Goal: Register for event/course

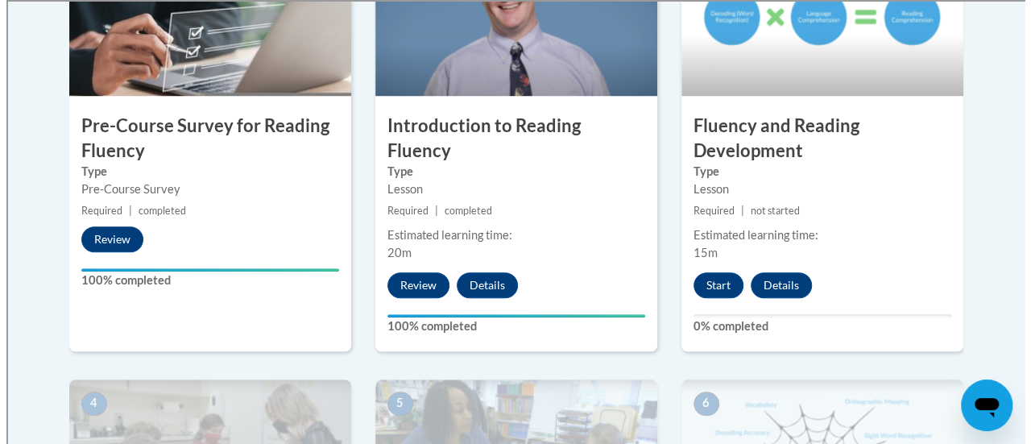
scroll to position [622, 0]
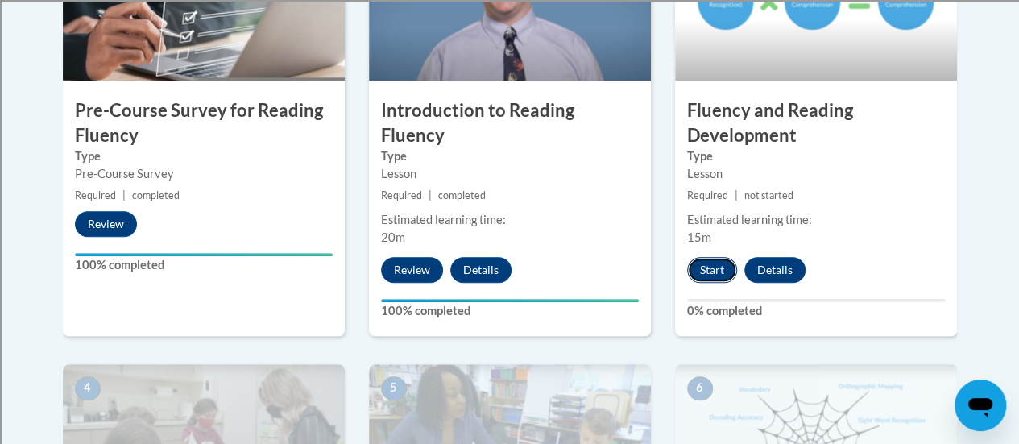
click at [709, 273] on button "Start" at bounding box center [712, 270] width 50 height 26
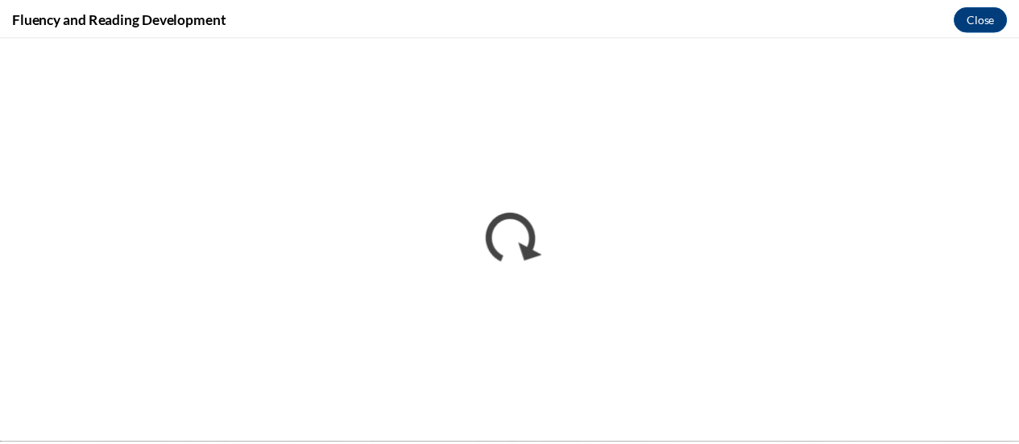
scroll to position [0, 0]
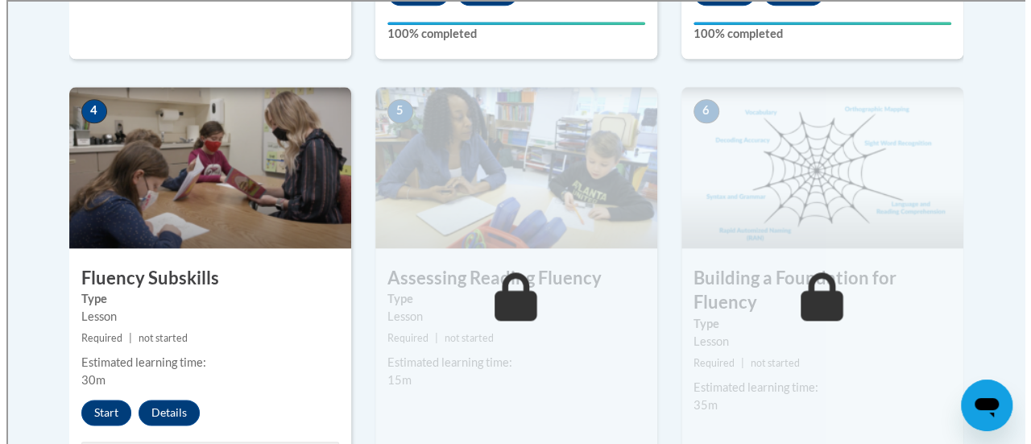
scroll to position [907, 0]
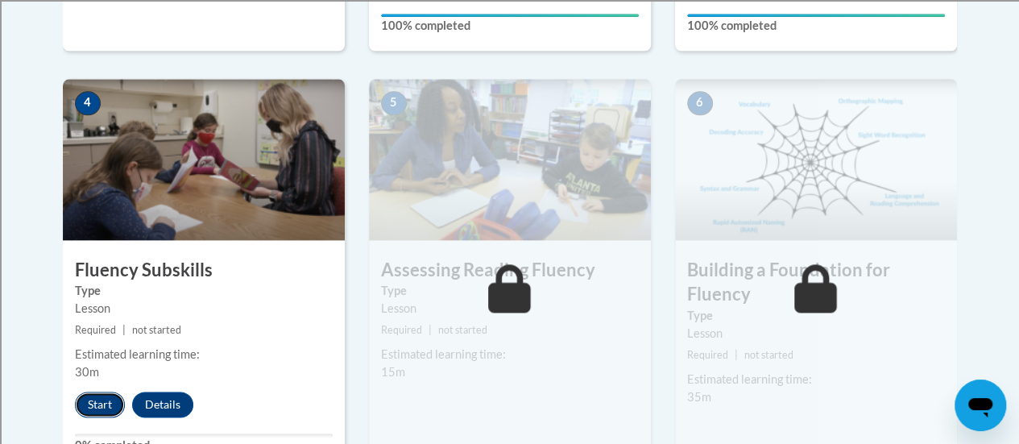
click at [104, 399] on button "Start" at bounding box center [100, 404] width 50 height 26
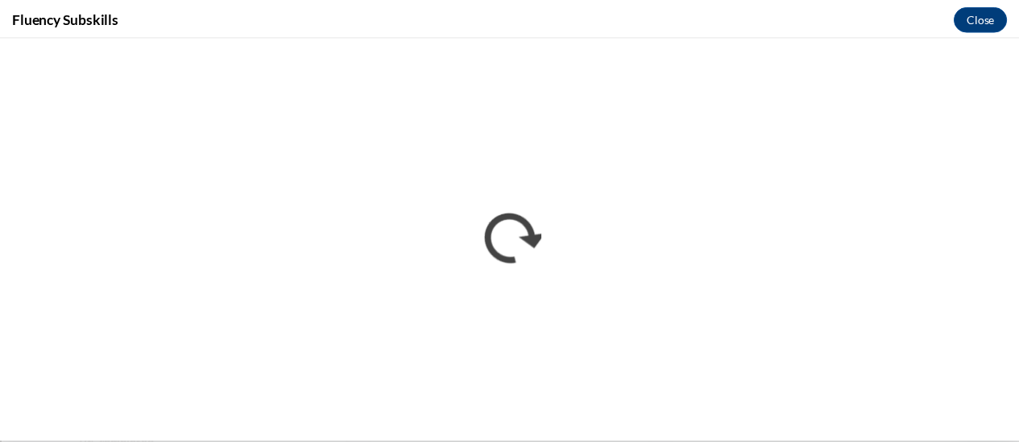
scroll to position [0, 0]
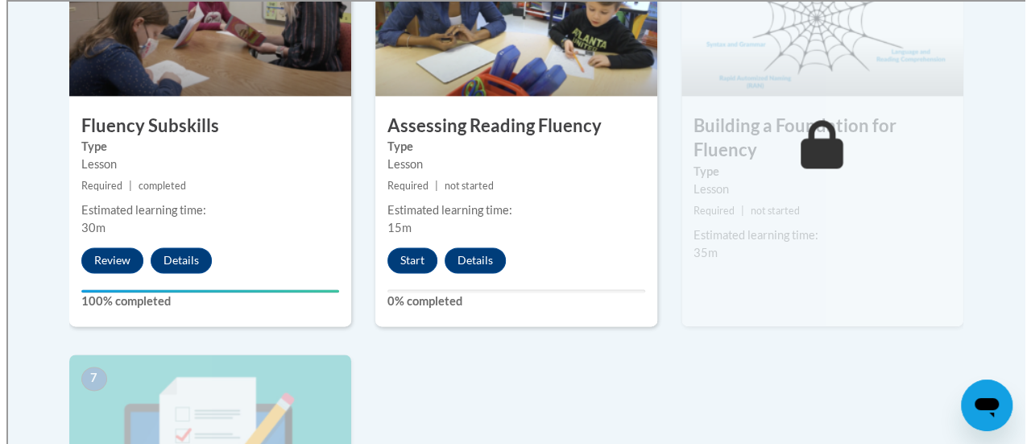
scroll to position [1052, 0]
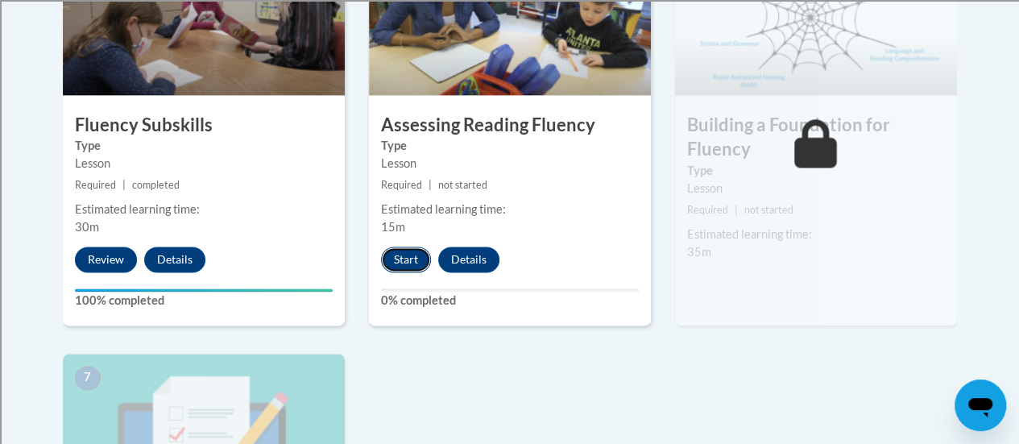
click at [401, 259] on button "Start" at bounding box center [406, 259] width 50 height 26
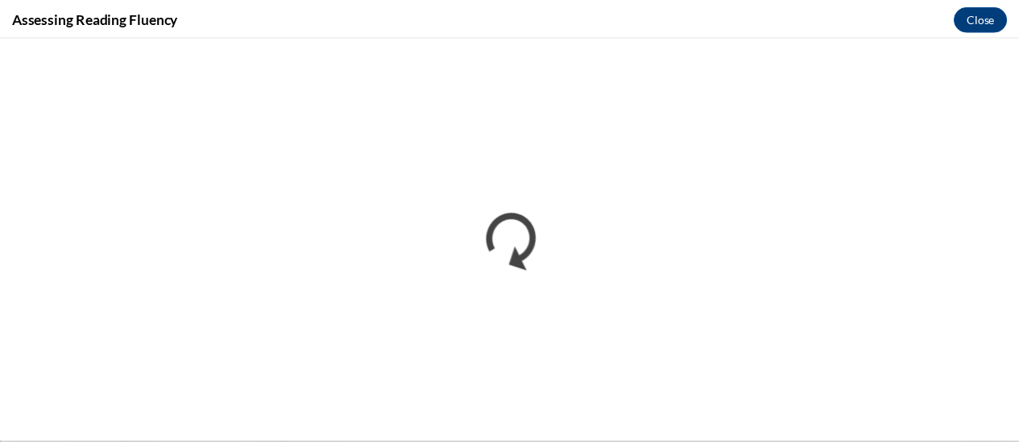
scroll to position [0, 0]
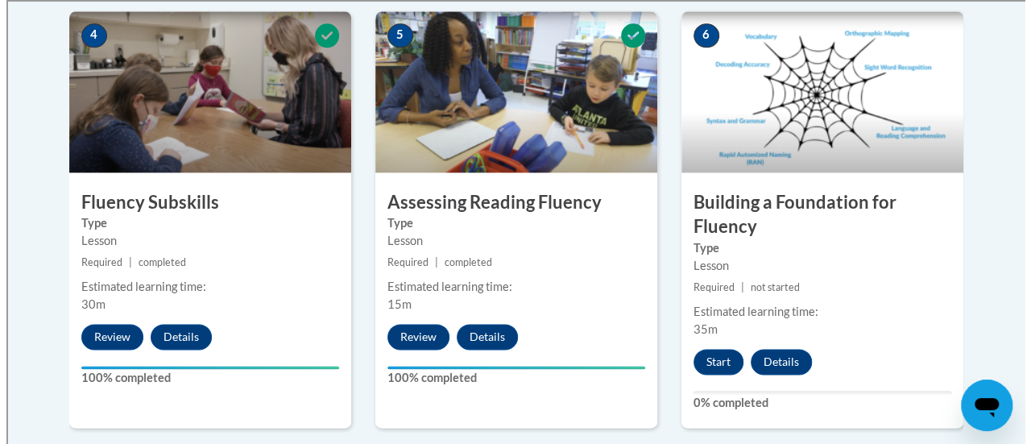
scroll to position [975, 0]
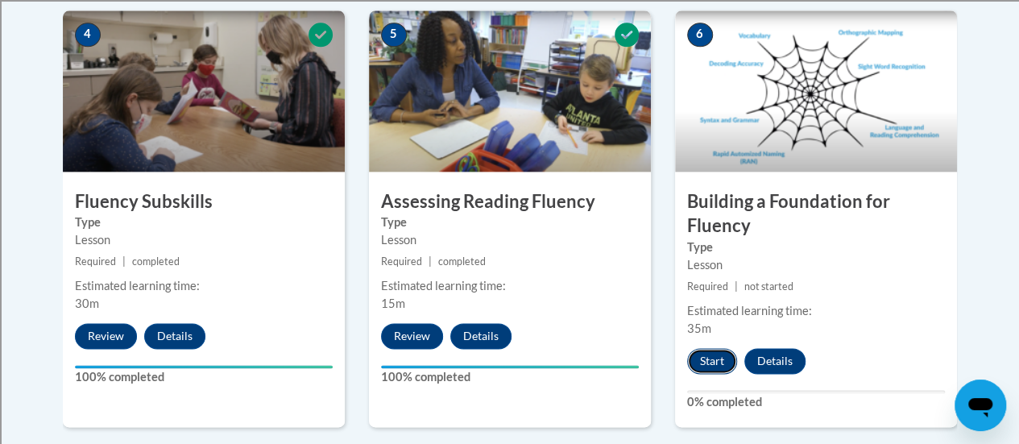
click at [702, 357] on button "Start" at bounding box center [712, 361] width 50 height 26
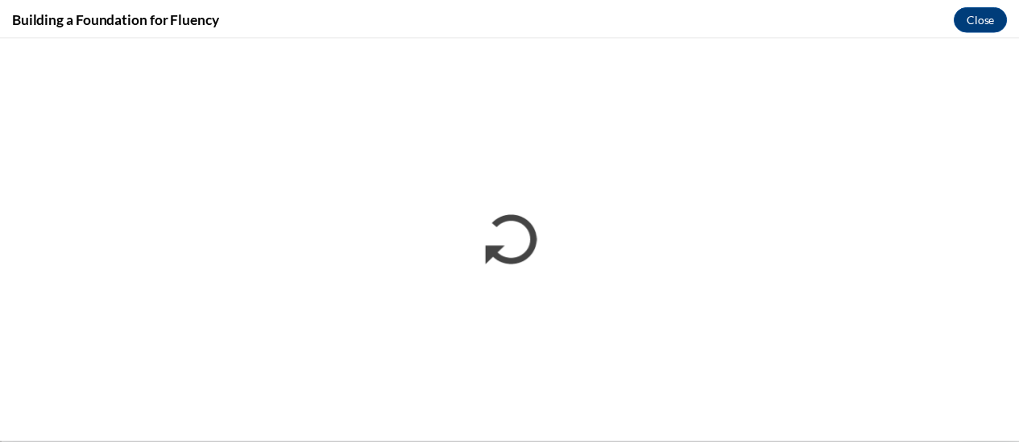
scroll to position [0, 0]
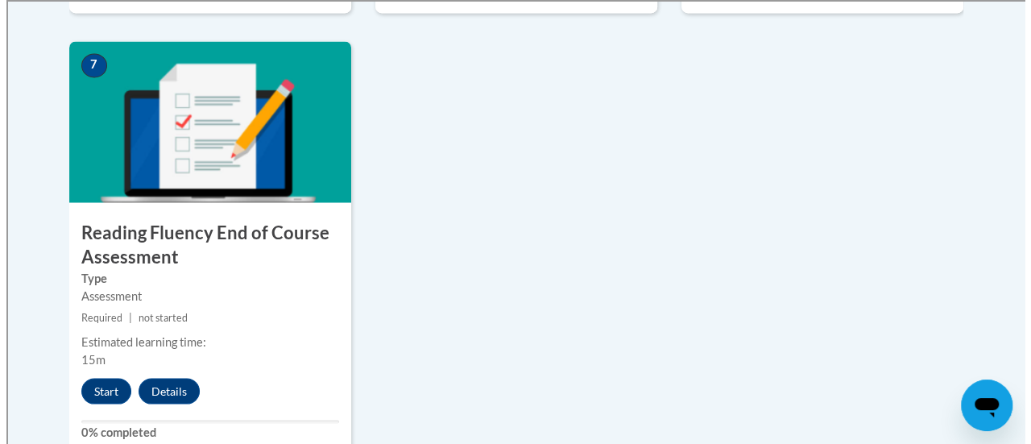
scroll to position [1392, 0]
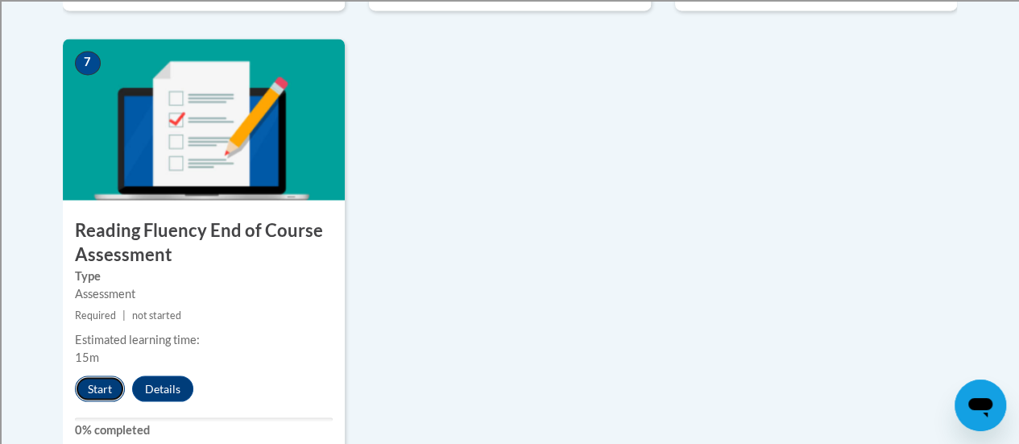
click at [85, 383] on button "Start" at bounding box center [100, 388] width 50 height 26
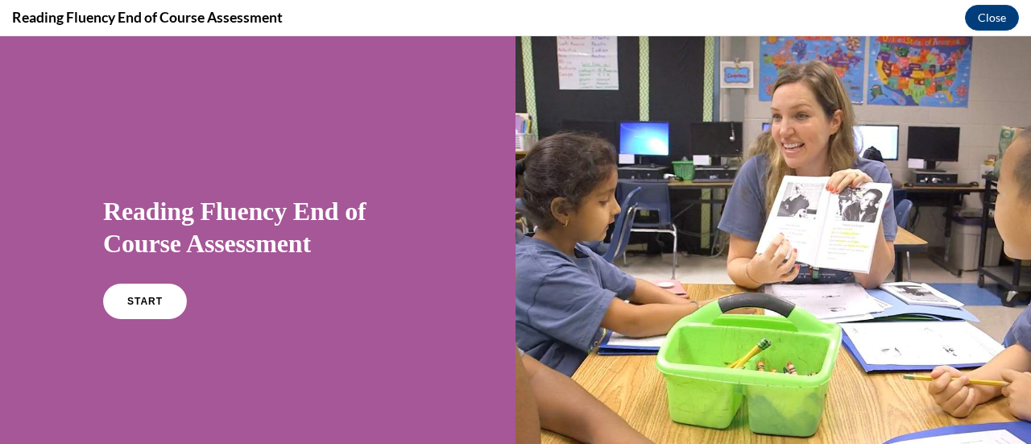
scroll to position [0, 0]
click at [135, 303] on span "START" at bounding box center [144, 302] width 37 height 12
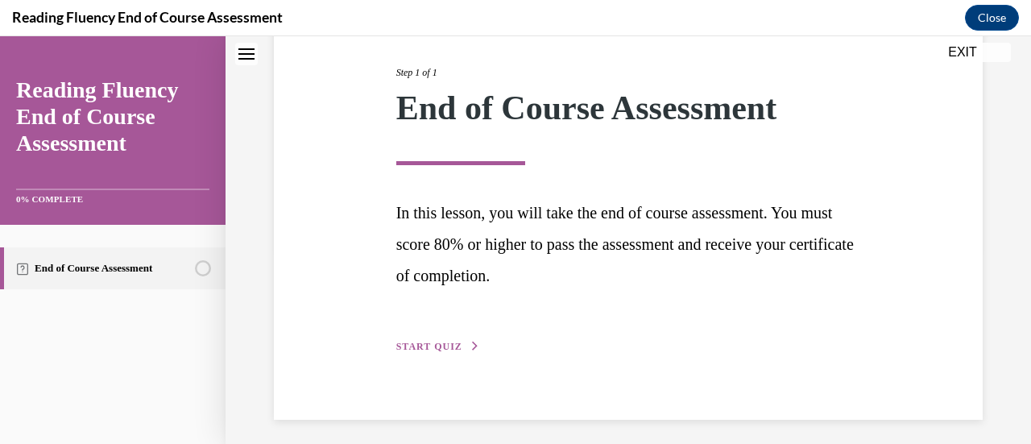
scroll to position [203, 0]
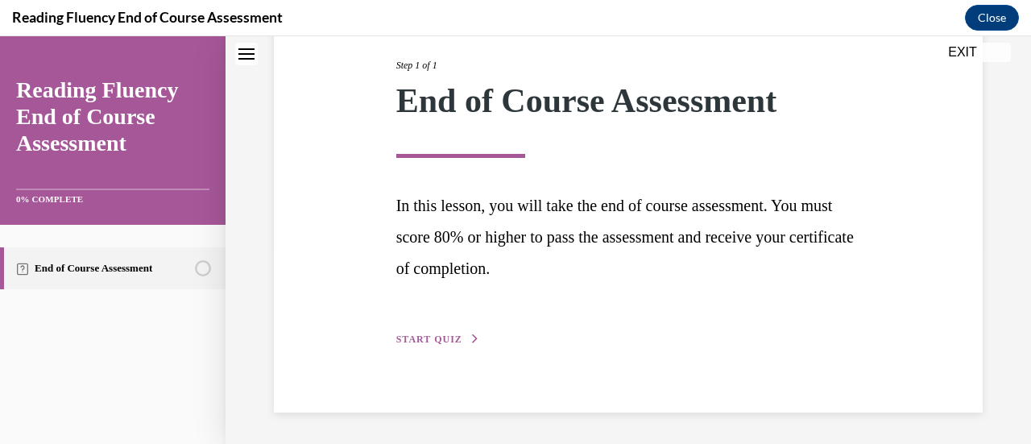
click at [433, 341] on span "START QUIZ" at bounding box center [429, 338] width 66 height 11
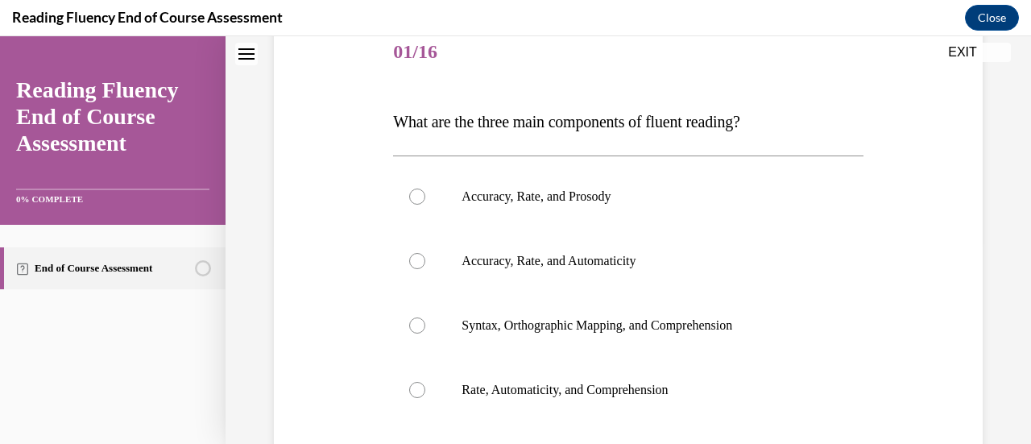
scroll to position [179, 0]
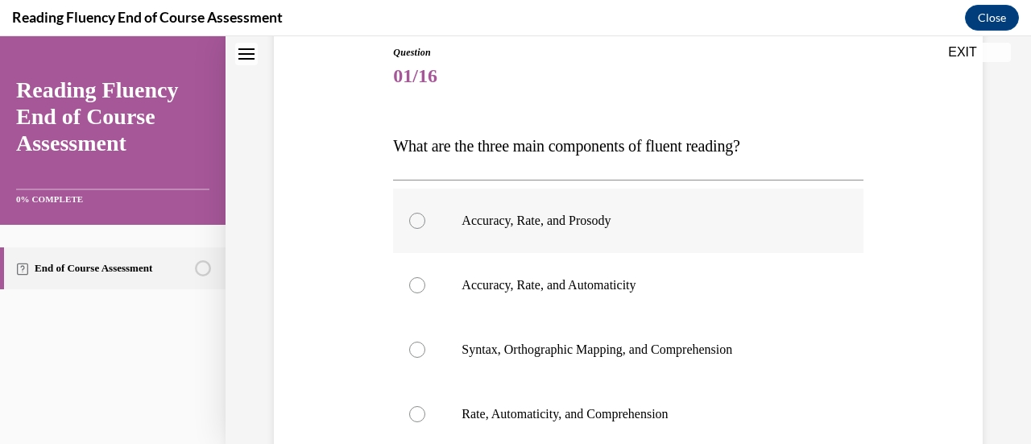
click at [468, 242] on label "Accuracy, Rate, and Prosody" at bounding box center [628, 220] width 470 height 64
click at [425, 229] on input "Accuracy, Rate, and Prosody" at bounding box center [417, 221] width 16 height 16
radio input "true"
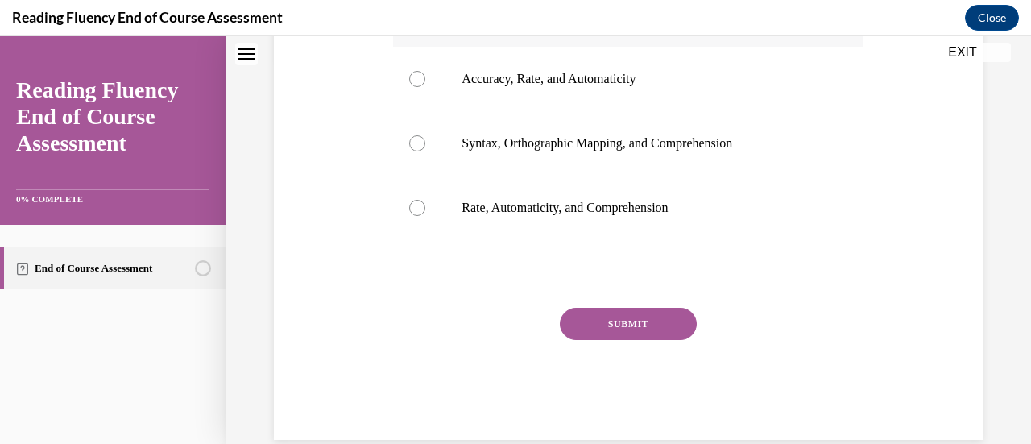
scroll to position [388, 0]
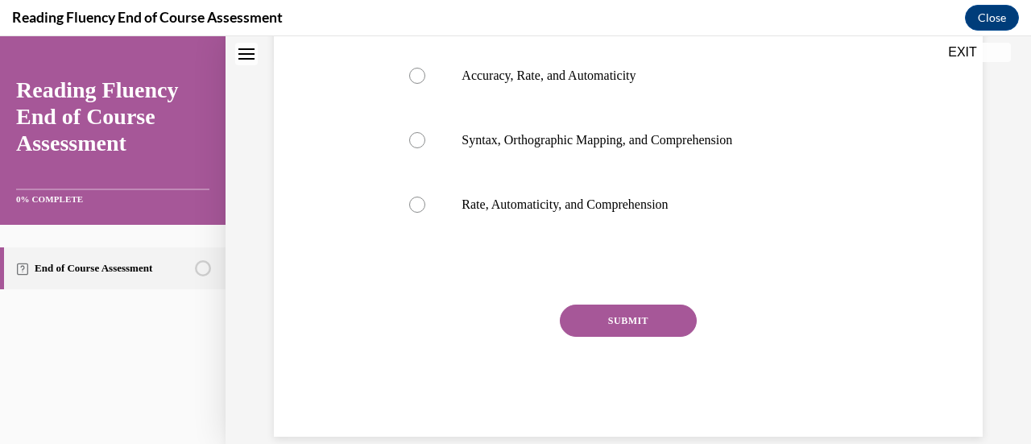
click at [604, 318] on button "SUBMIT" at bounding box center [628, 320] width 137 height 32
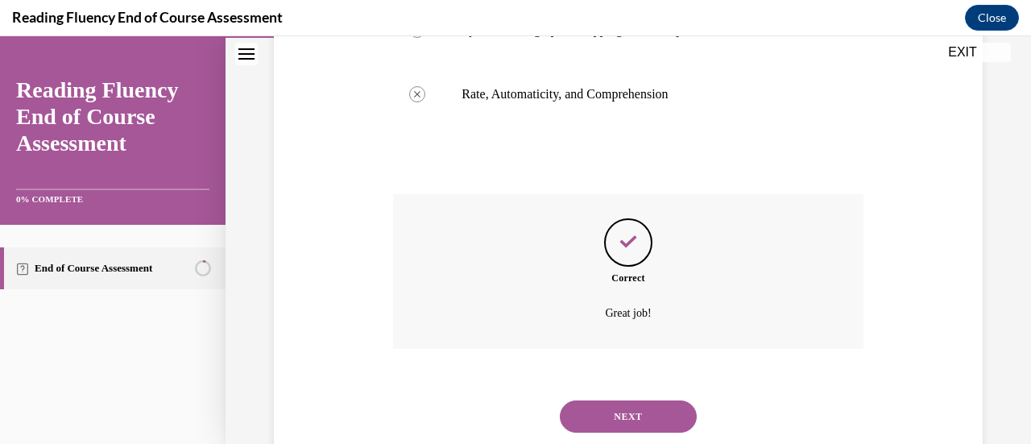
scroll to position [543, 0]
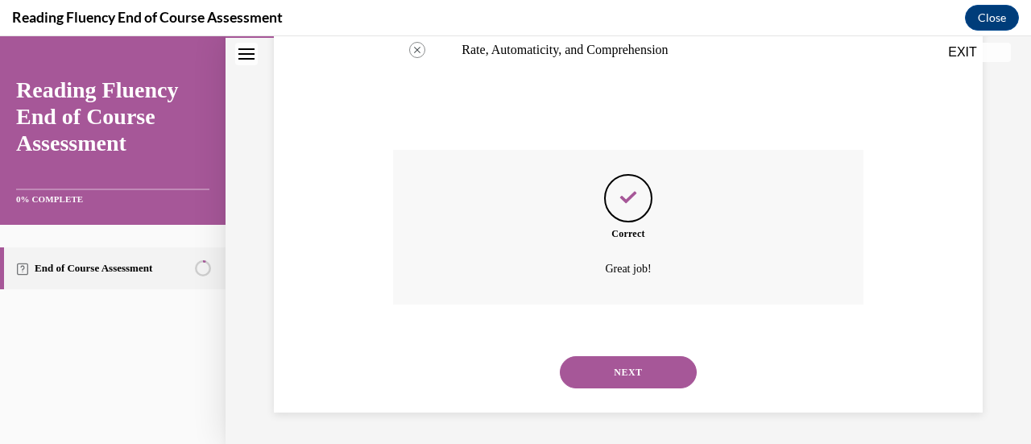
click at [603, 377] on button "NEXT" at bounding box center [628, 372] width 137 height 32
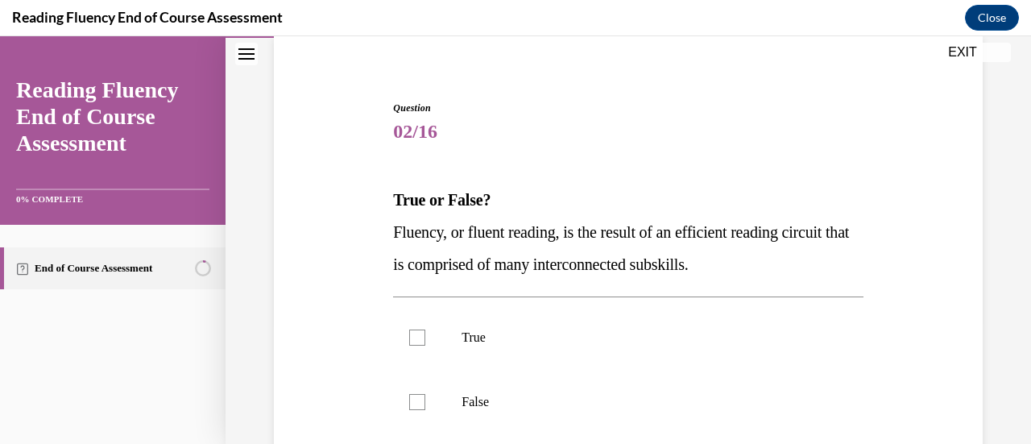
scroll to position [132, 0]
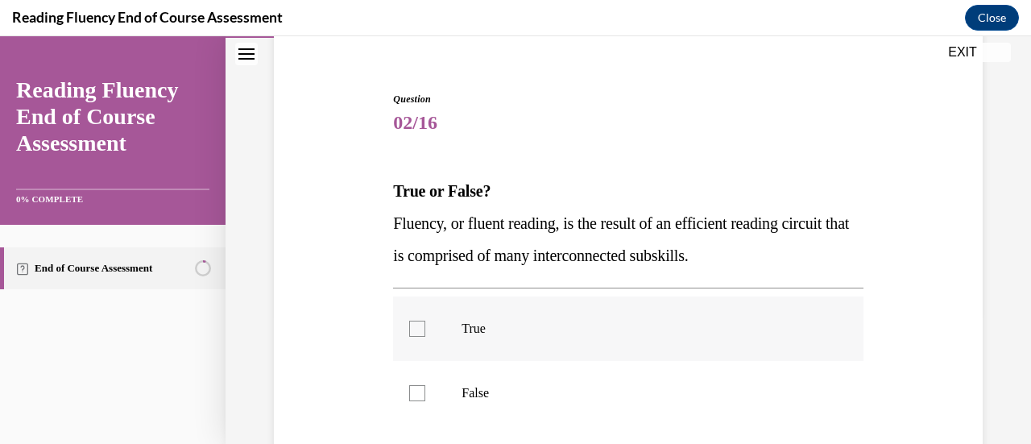
click at [635, 331] on p "True" at bounding box center [641, 329] width 361 height 16
click at [425, 331] on input "True" at bounding box center [417, 329] width 16 height 16
checkbox input "true"
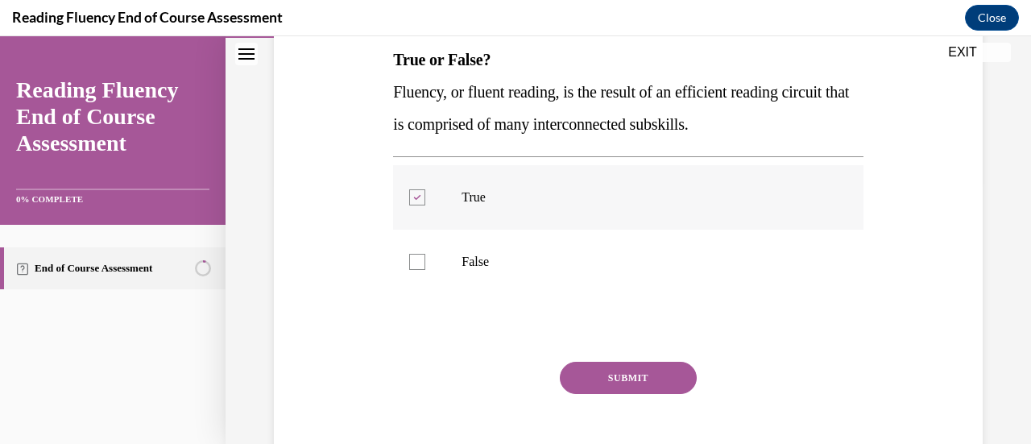
scroll to position [267, 0]
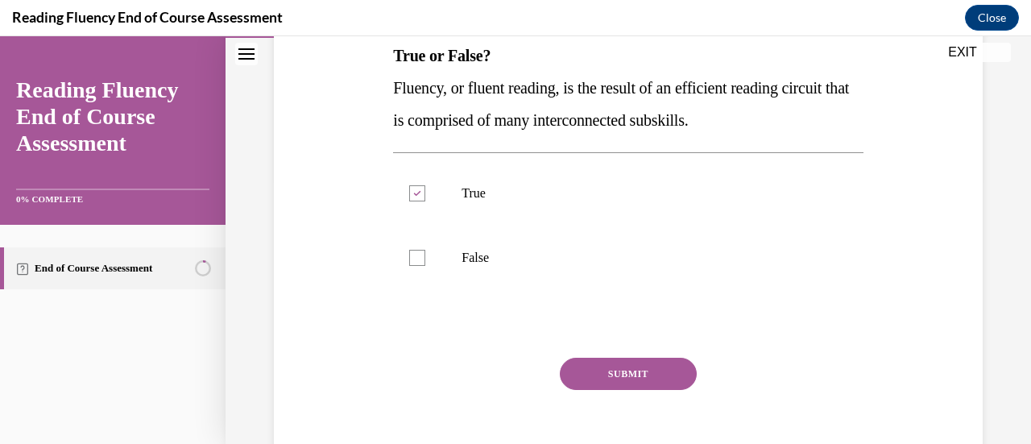
click at [615, 370] on button "SUBMIT" at bounding box center [628, 374] width 137 height 32
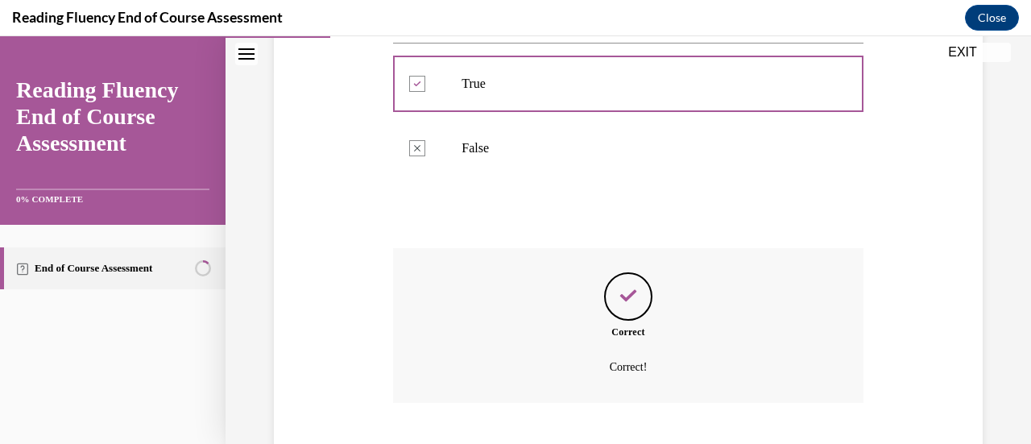
scroll to position [475, 0]
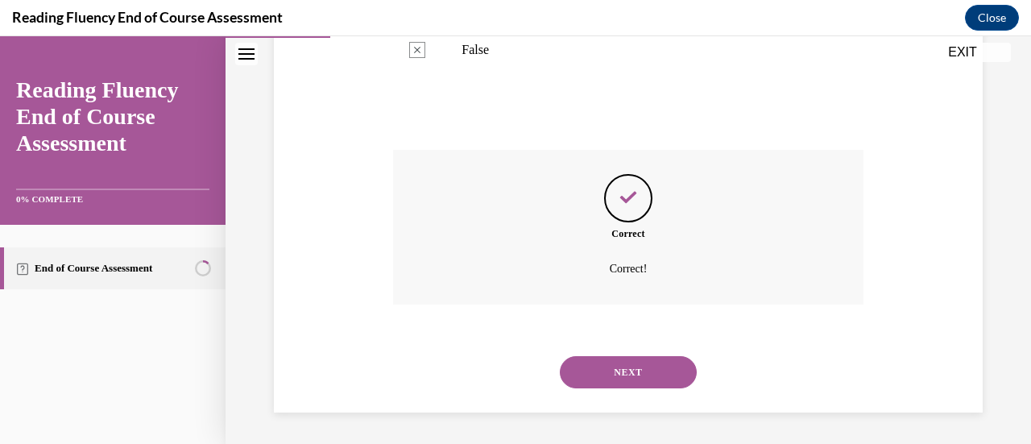
click at [615, 370] on button "NEXT" at bounding box center [628, 372] width 137 height 32
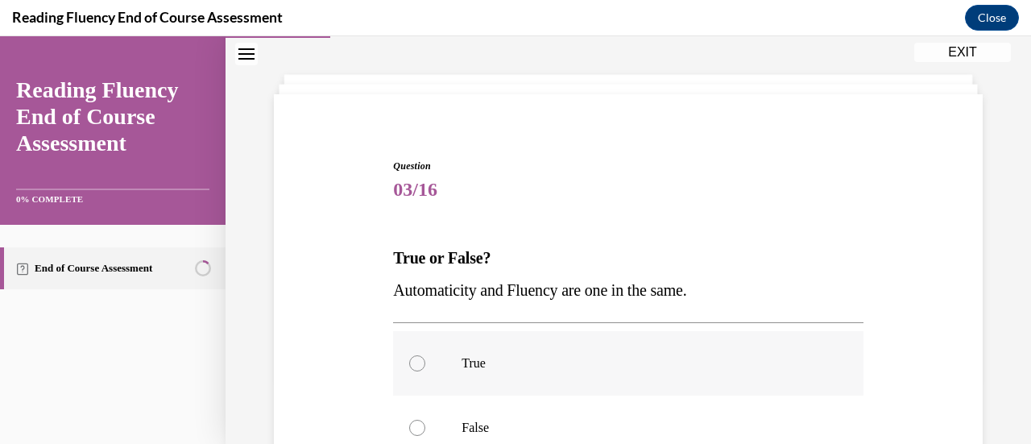
scroll to position [66, 0]
click at [548, 418] on label "False" at bounding box center [628, 427] width 470 height 64
click at [425, 419] on input "False" at bounding box center [417, 427] width 16 height 16
radio input "true"
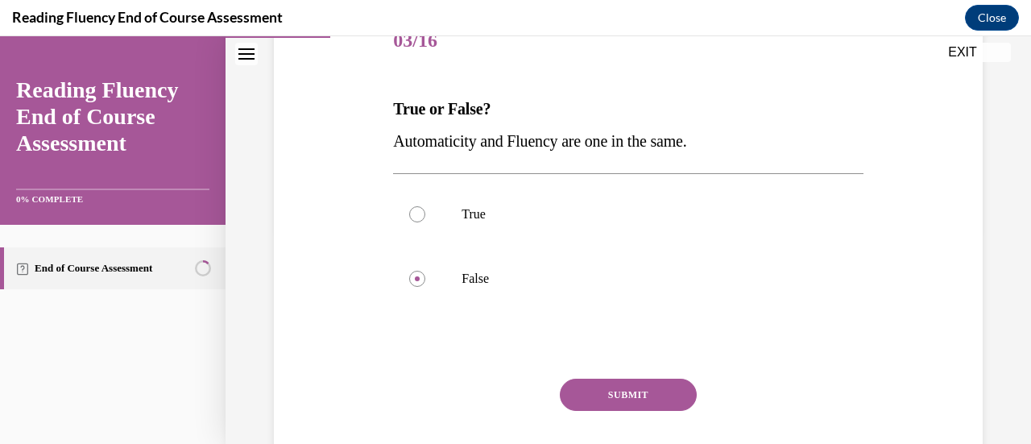
click at [585, 395] on button "SUBMIT" at bounding box center [628, 395] width 137 height 32
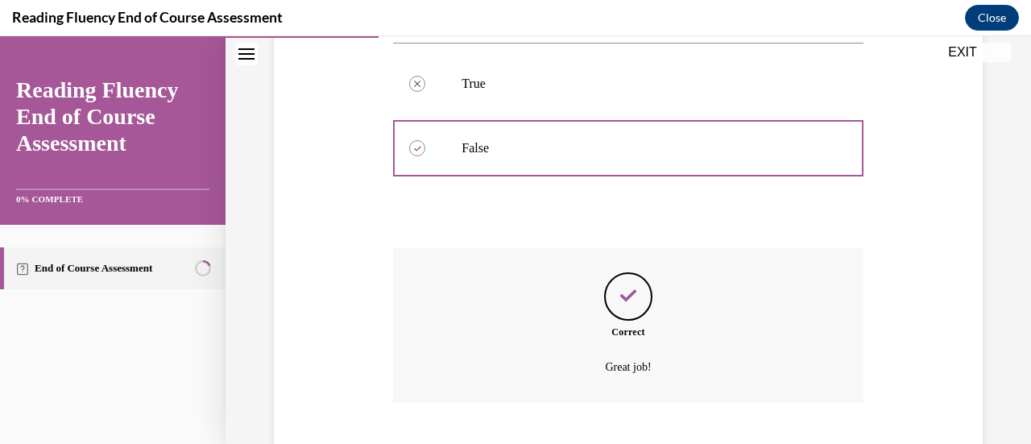
scroll to position [443, 0]
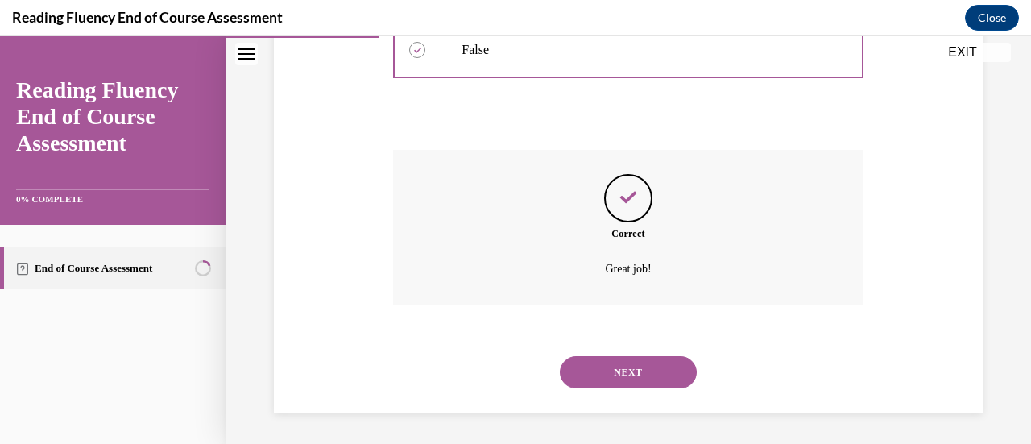
click at [598, 366] on button "NEXT" at bounding box center [628, 372] width 137 height 32
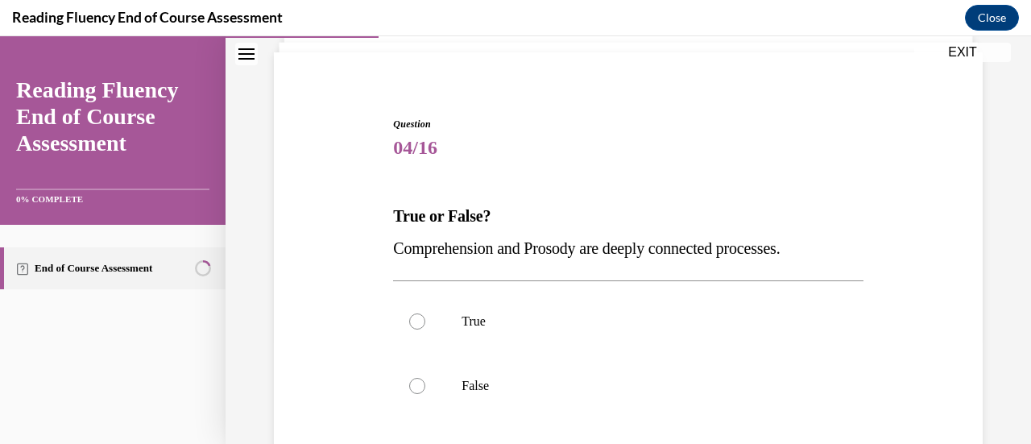
scroll to position [108, 0]
click at [498, 336] on label "True" at bounding box center [628, 320] width 470 height 64
click at [425, 329] on input "True" at bounding box center [417, 320] width 16 height 16
radio input "true"
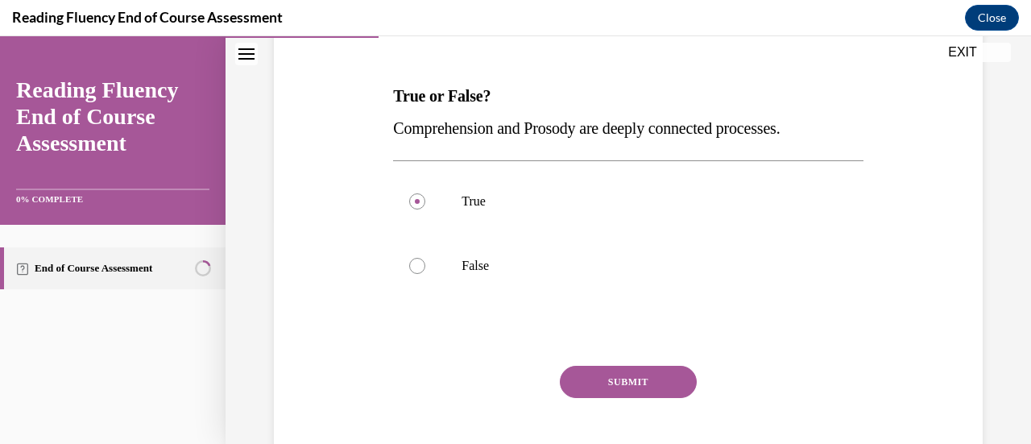
click at [573, 379] on button "SUBMIT" at bounding box center [628, 382] width 137 height 32
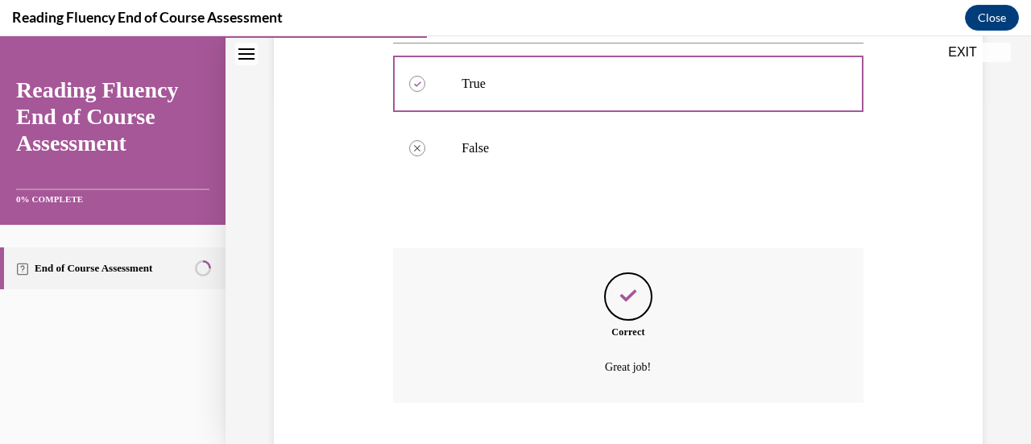
scroll to position [443, 0]
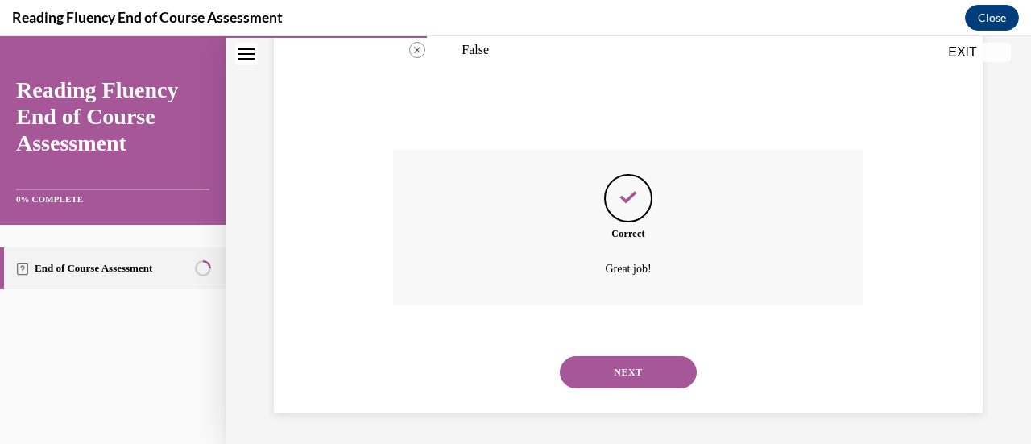
click at [573, 379] on button "NEXT" at bounding box center [628, 372] width 137 height 32
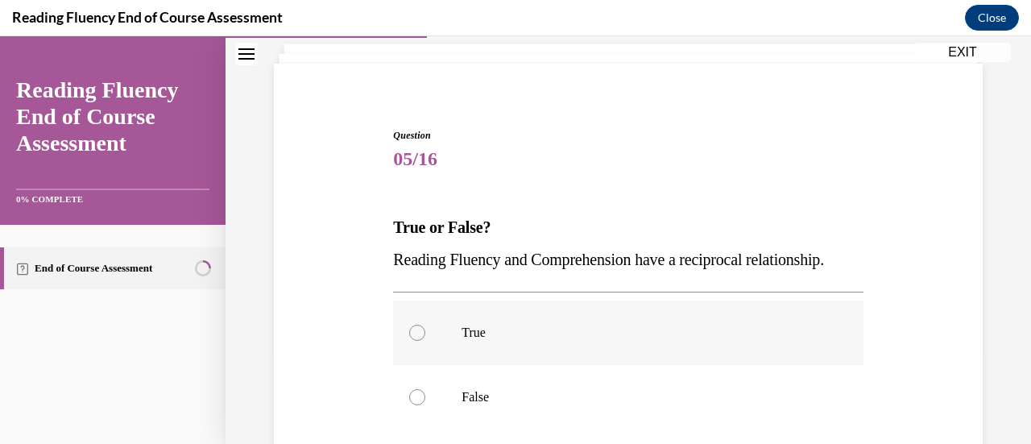
scroll to position [97, 0]
click at [528, 340] on p "True" at bounding box center [641, 332] width 361 height 16
click at [425, 340] on input "True" at bounding box center [417, 332] width 16 height 16
radio input "true"
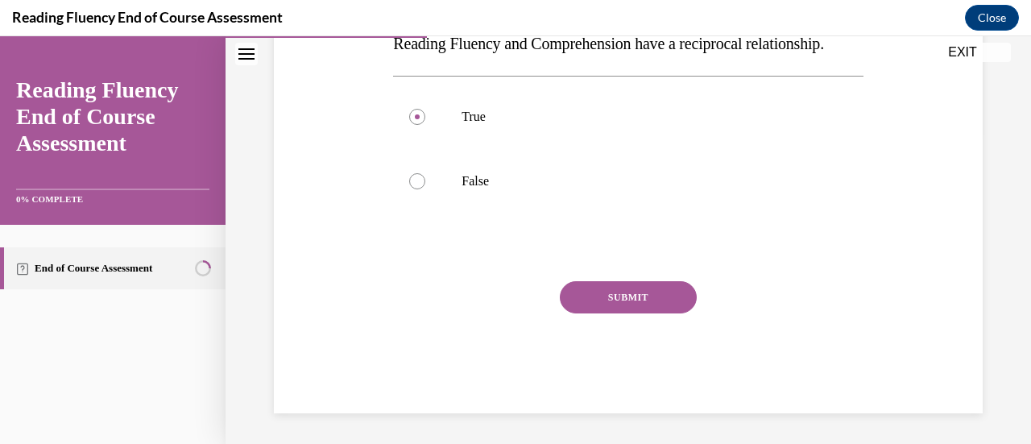
click at [591, 313] on button "SUBMIT" at bounding box center [628, 297] width 137 height 32
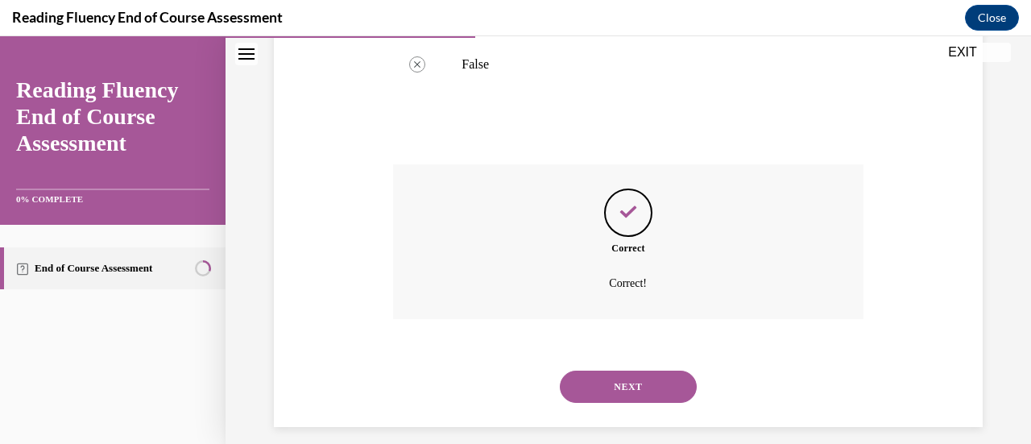
scroll to position [475, 0]
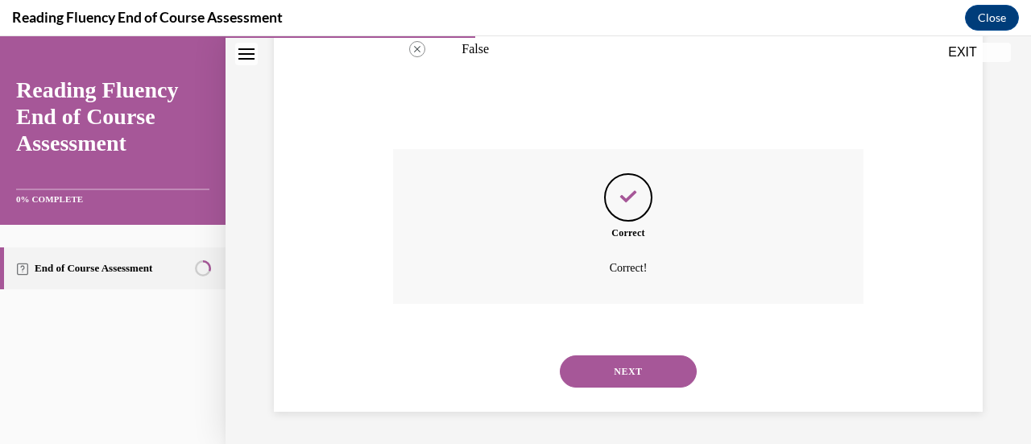
click at [608, 365] on button "NEXT" at bounding box center [628, 371] width 137 height 32
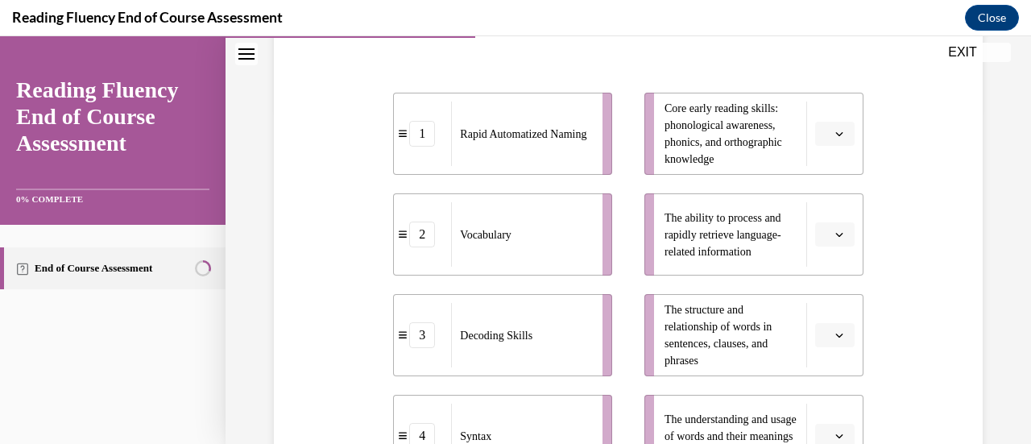
scroll to position [334, 0]
click at [824, 228] on button "button" at bounding box center [834, 235] width 39 height 24
click at [823, 297] on div "1" at bounding box center [821, 303] width 39 height 32
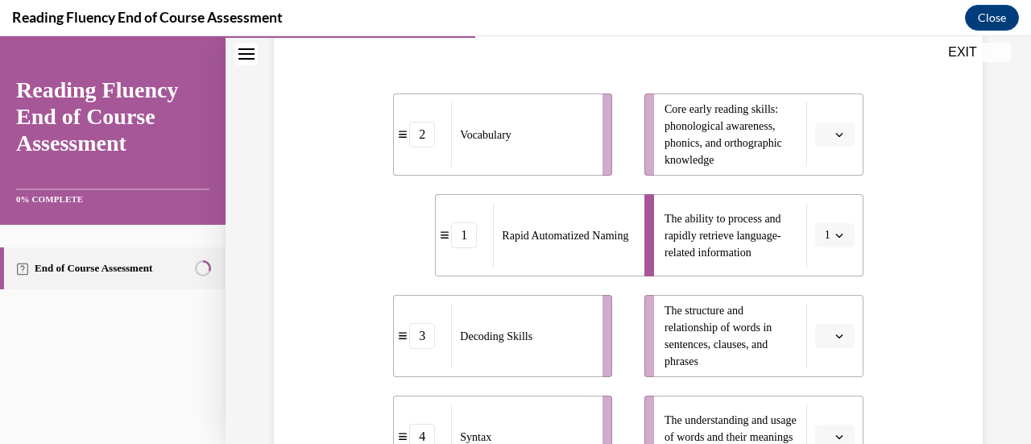
scroll to position [349, 0]
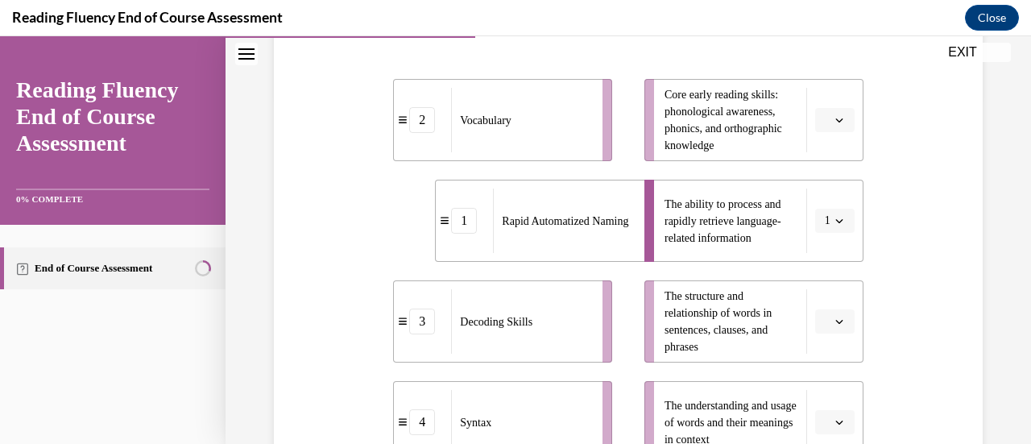
click at [834, 118] on span "button" at bounding box center [839, 119] width 11 height 11
click at [822, 247] on div "3" at bounding box center [821, 252] width 39 height 32
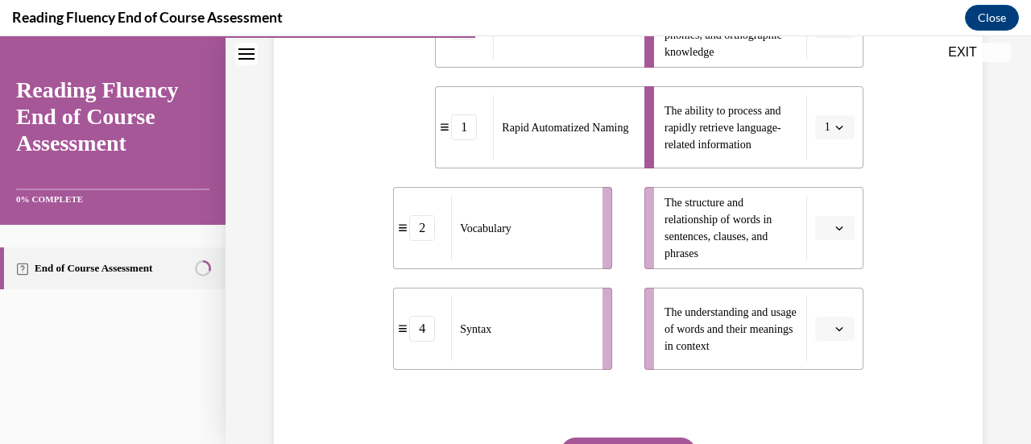
scroll to position [443, 0]
click at [822, 328] on button "button" at bounding box center [834, 328] width 39 height 24
click at [820, 258] on span "3" at bounding box center [818, 260] width 6 height 13
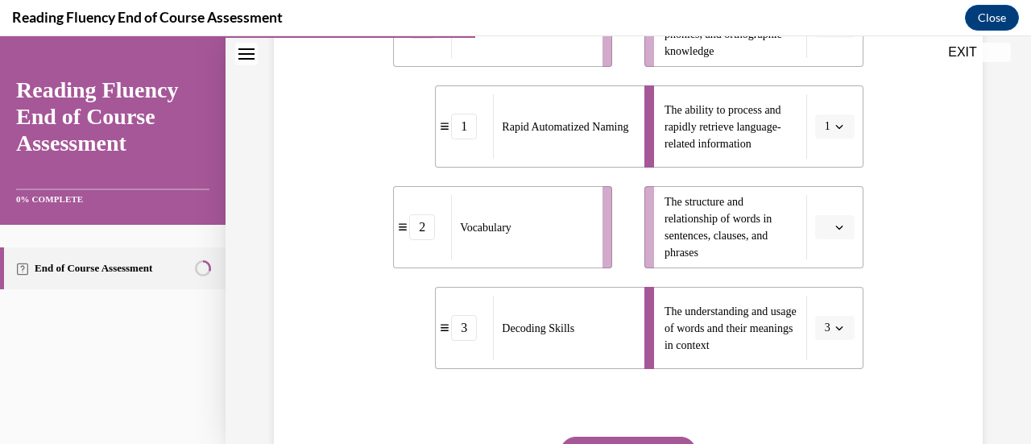
click at [835, 329] on icon "button" at bounding box center [838, 328] width 7 height 4
click at [807, 224] on div "2" at bounding box center [818, 228] width 39 height 32
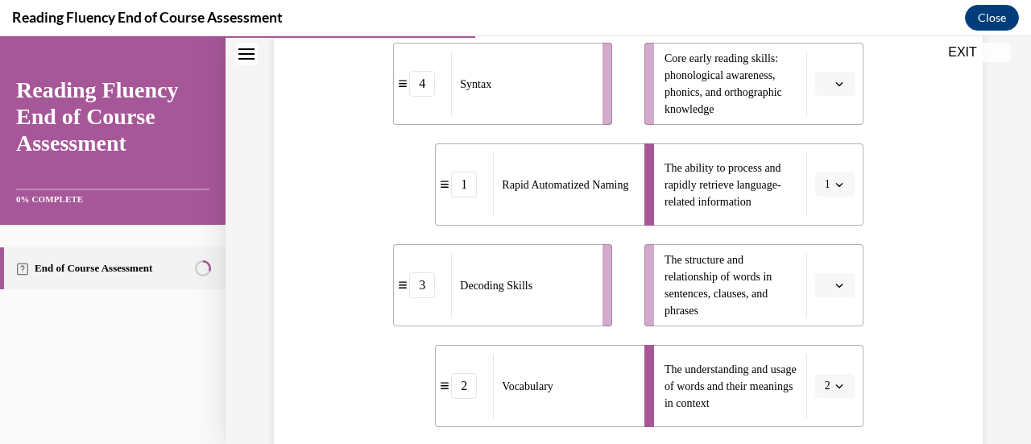
click at [826, 89] on button "button" at bounding box center [834, 84] width 39 height 24
click at [822, 213] on div "3" at bounding box center [821, 216] width 39 height 32
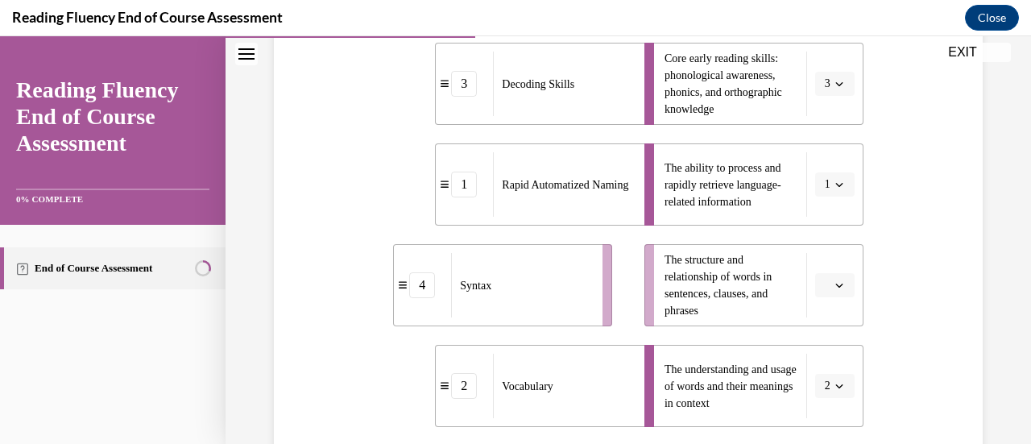
click at [830, 296] on button "button" at bounding box center [834, 285] width 39 height 24
click at [820, 252] on span "4" at bounding box center [818, 249] width 6 height 13
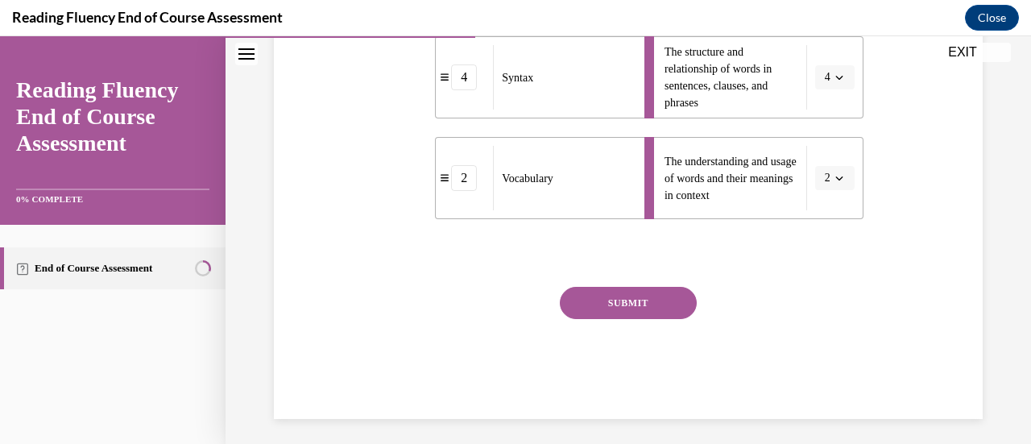
scroll to position [599, 0]
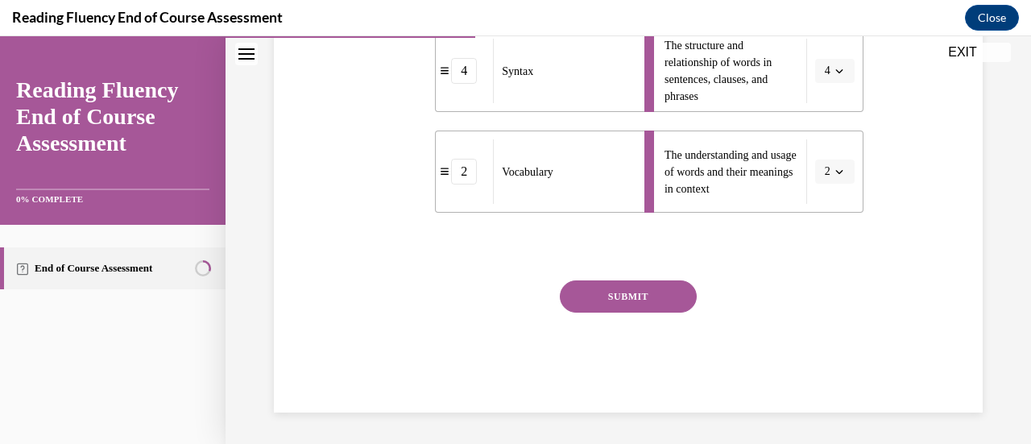
click at [560, 292] on button "SUBMIT" at bounding box center [628, 296] width 137 height 32
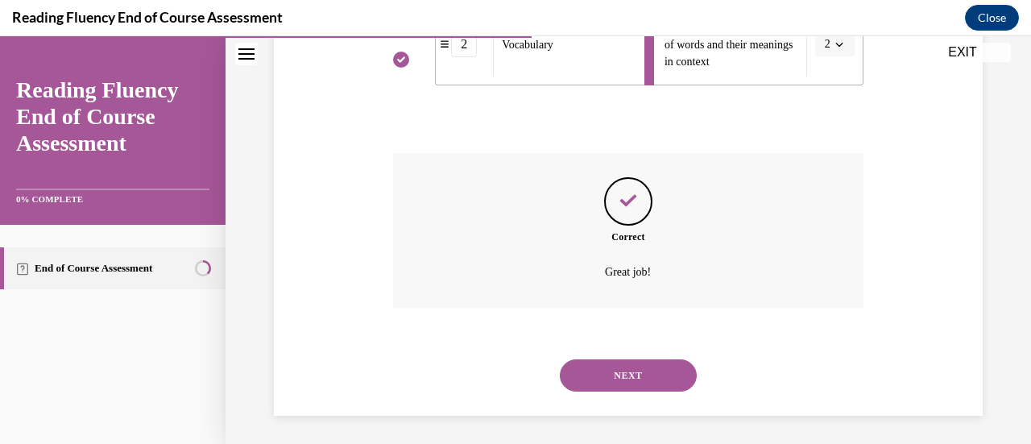
scroll to position [730, 0]
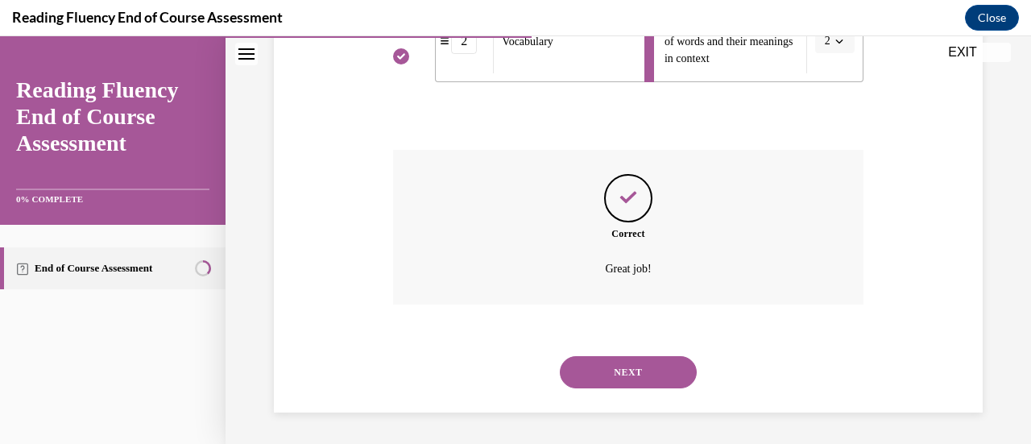
click at [582, 366] on button "NEXT" at bounding box center [628, 372] width 137 height 32
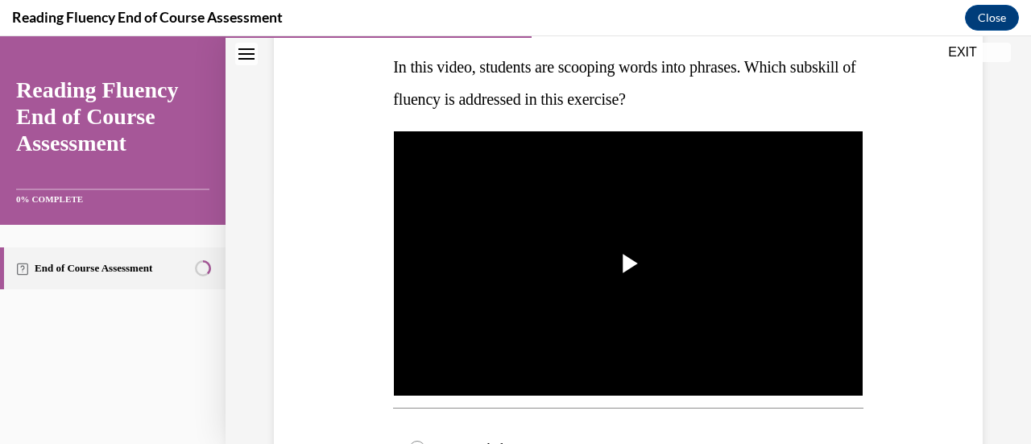
scroll to position [271, 0]
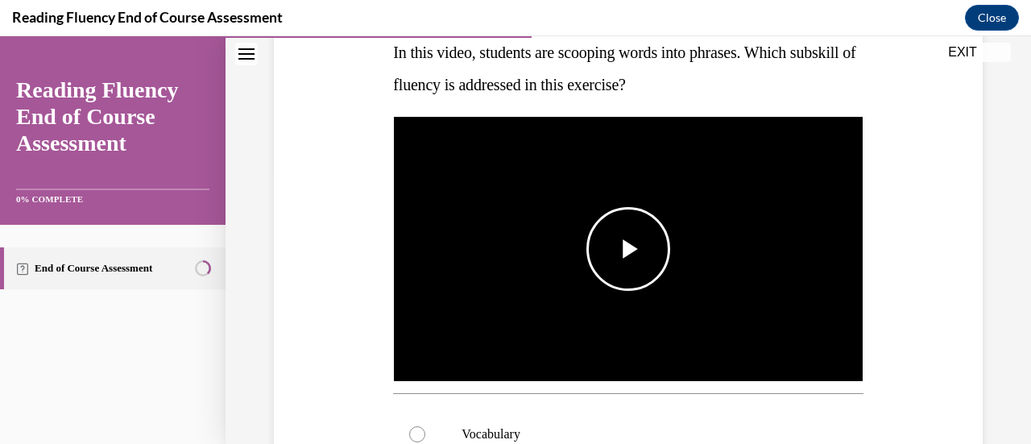
click at [628, 249] on span "Video player" at bounding box center [628, 249] width 0 height 0
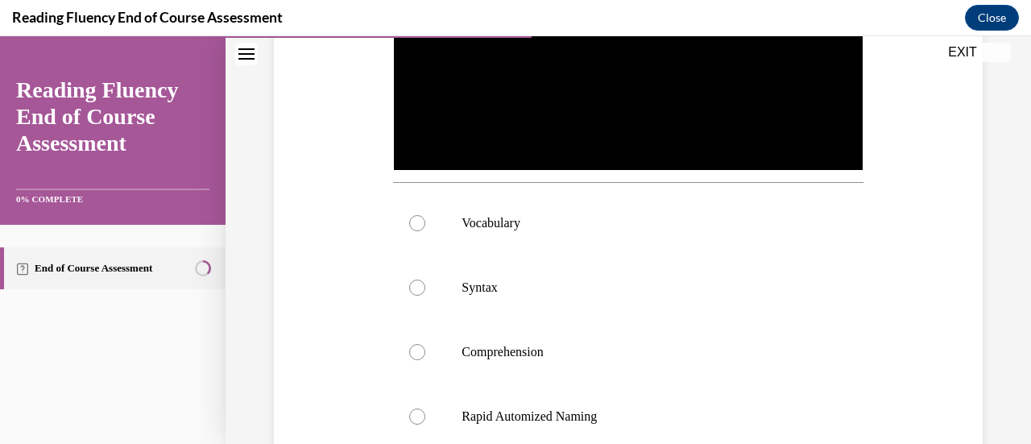
scroll to position [478, 0]
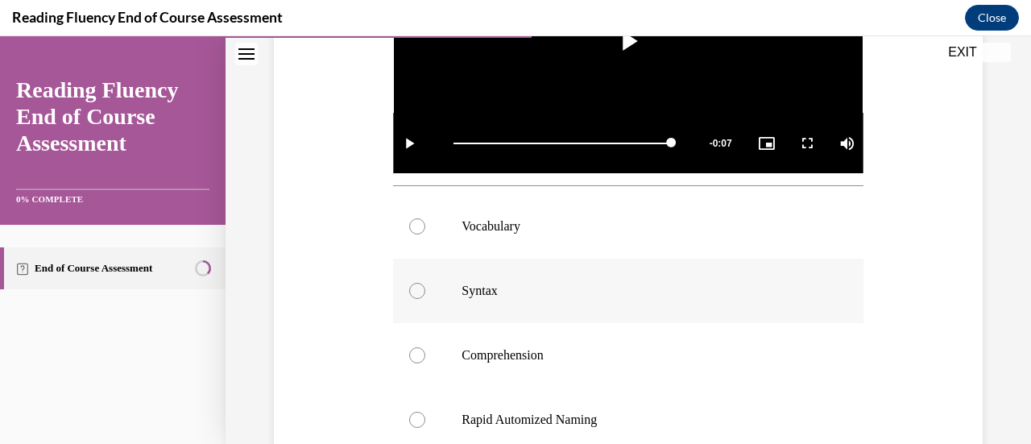
click at [432, 282] on label "Syntax" at bounding box center [628, 291] width 470 height 64
click at [425, 283] on input "Syntax" at bounding box center [417, 291] width 16 height 16
radio input "true"
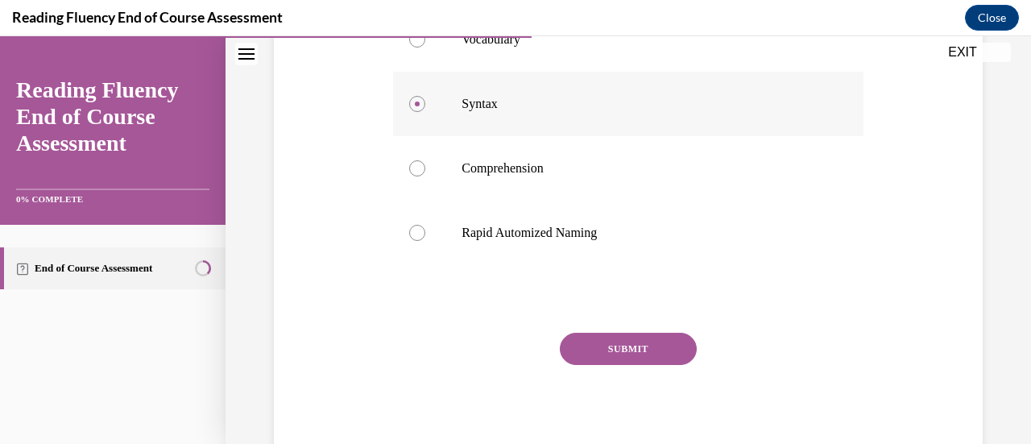
scroll to position [670, 0]
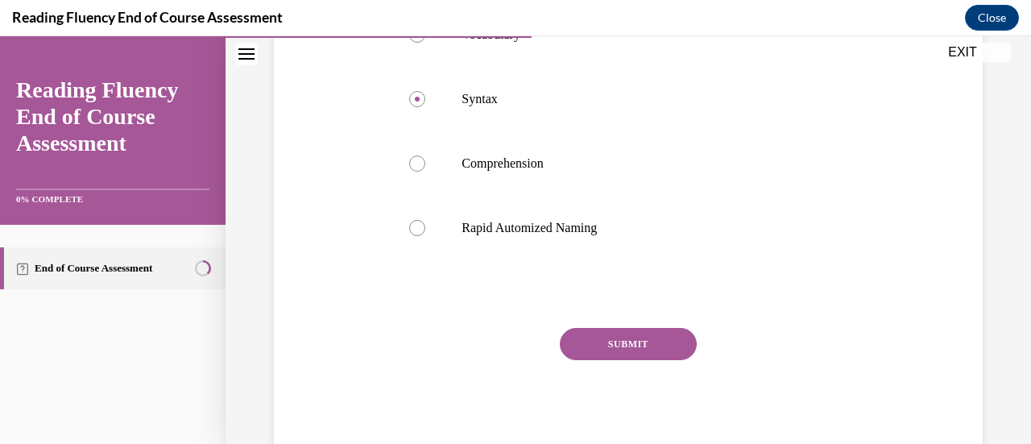
click at [599, 337] on button "SUBMIT" at bounding box center [628, 344] width 137 height 32
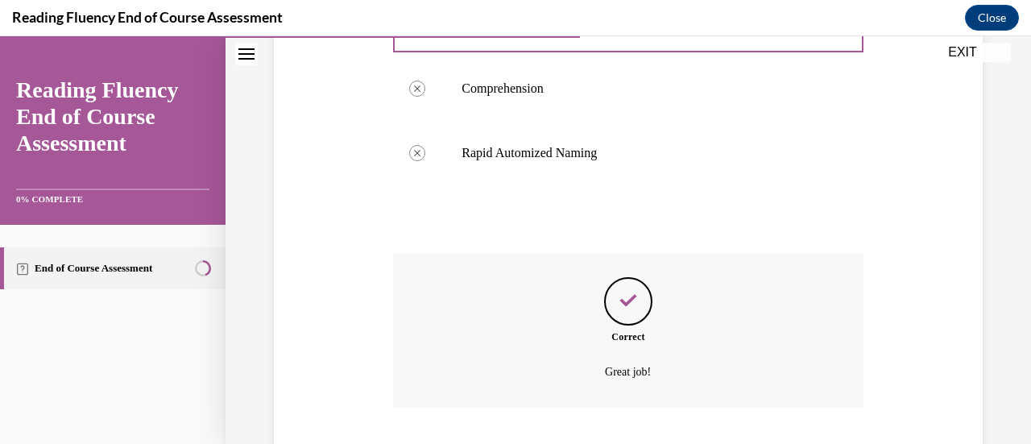
scroll to position [843, 0]
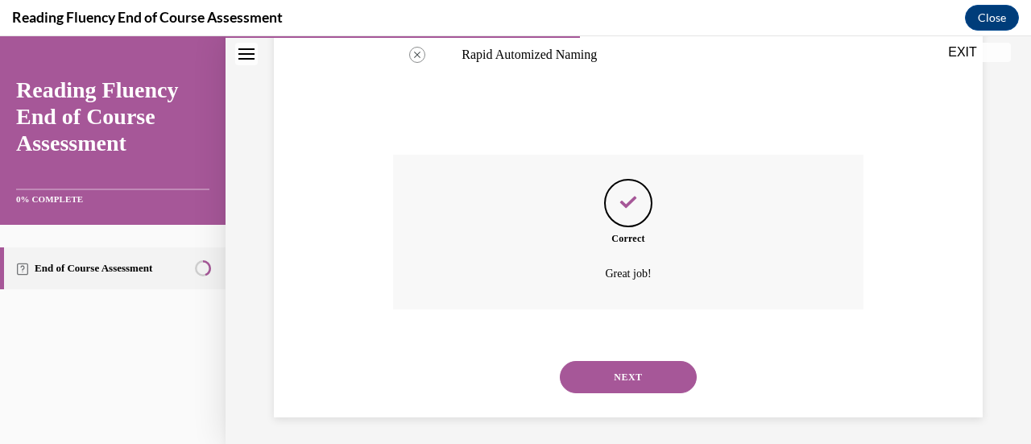
click at [609, 369] on button "NEXT" at bounding box center [628, 377] width 137 height 32
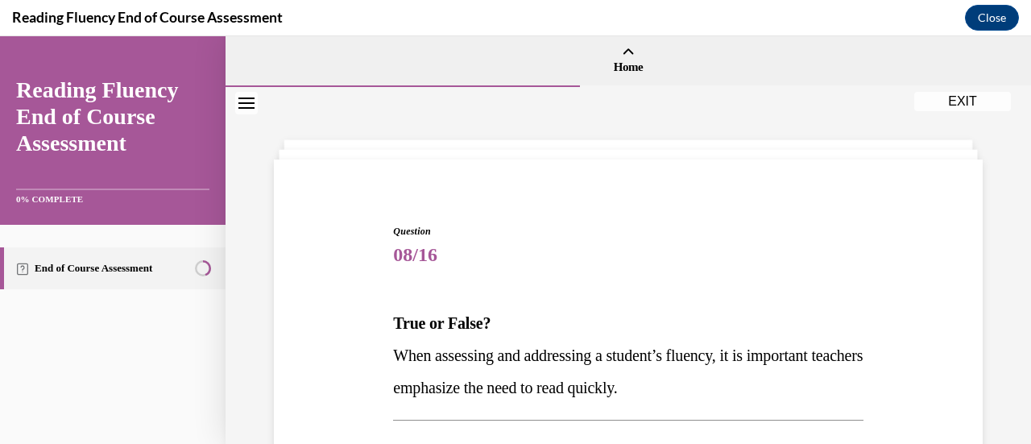
scroll to position [114, 0]
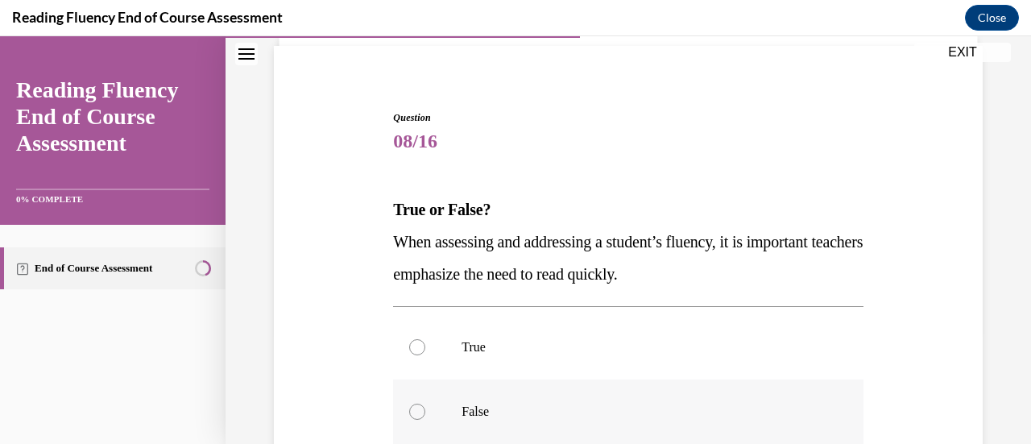
click at [553, 401] on label "False" at bounding box center [628, 411] width 470 height 64
click at [425, 404] on input "False" at bounding box center [417, 412] width 16 height 16
radio input "true"
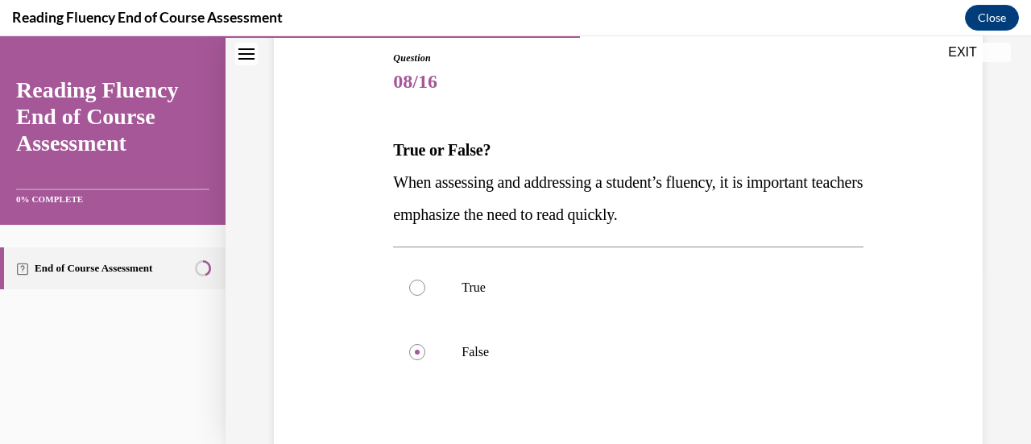
scroll to position [262, 0]
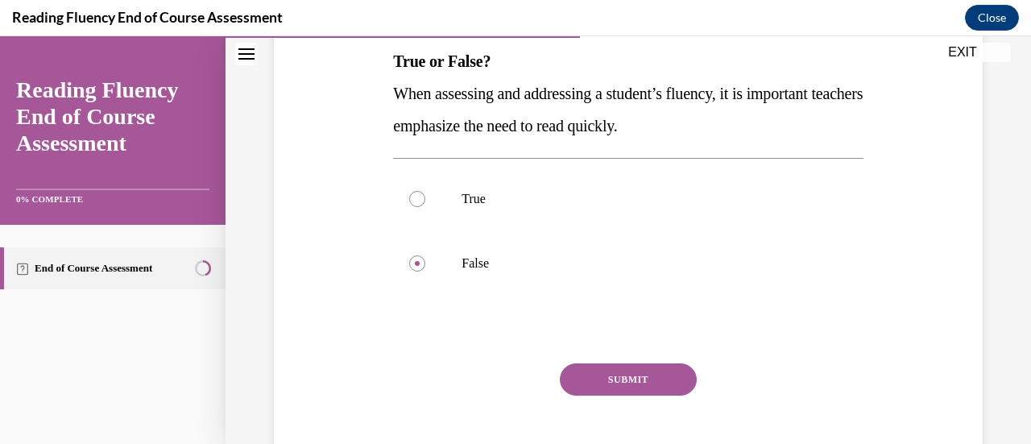
click at [615, 371] on button "SUBMIT" at bounding box center [628, 379] width 137 height 32
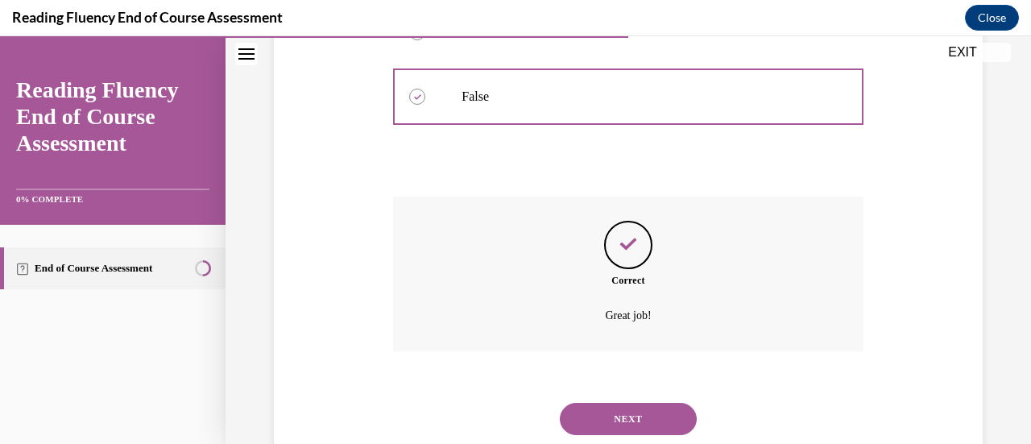
scroll to position [475, 0]
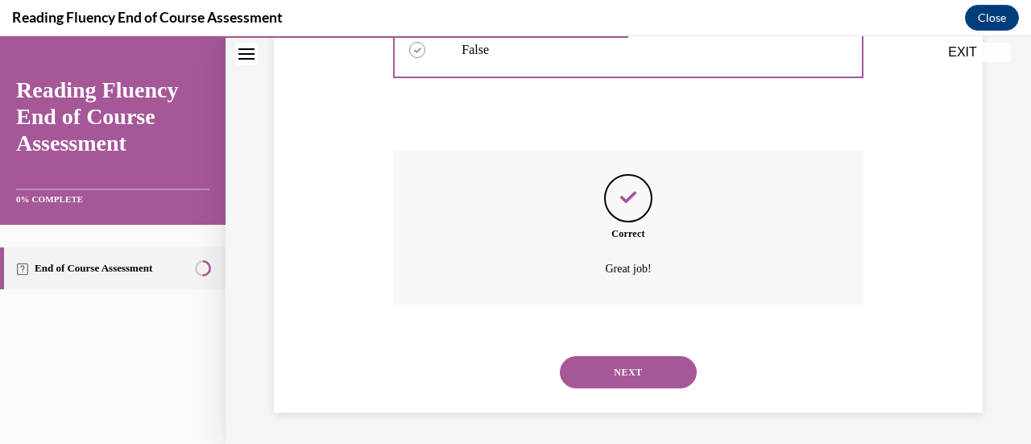
click at [615, 371] on button "NEXT" at bounding box center [628, 372] width 137 height 32
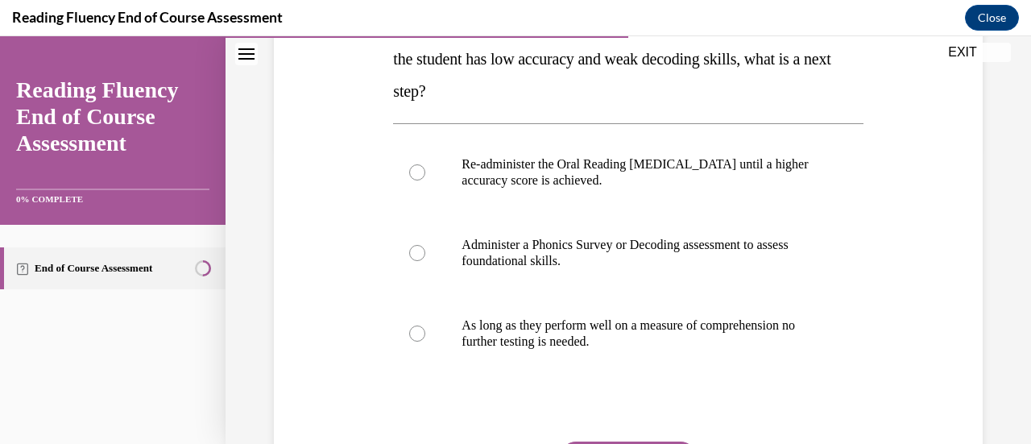
scroll to position [297, 0]
click at [472, 243] on p "Administer a Phonics Survey or Decoding assessment to assess foundational skill…" at bounding box center [641, 252] width 361 height 32
click at [425, 244] on input "Administer a Phonics Survey or Decoding assessment to assess foundational skill…" at bounding box center [417, 252] width 16 height 16
radio input "true"
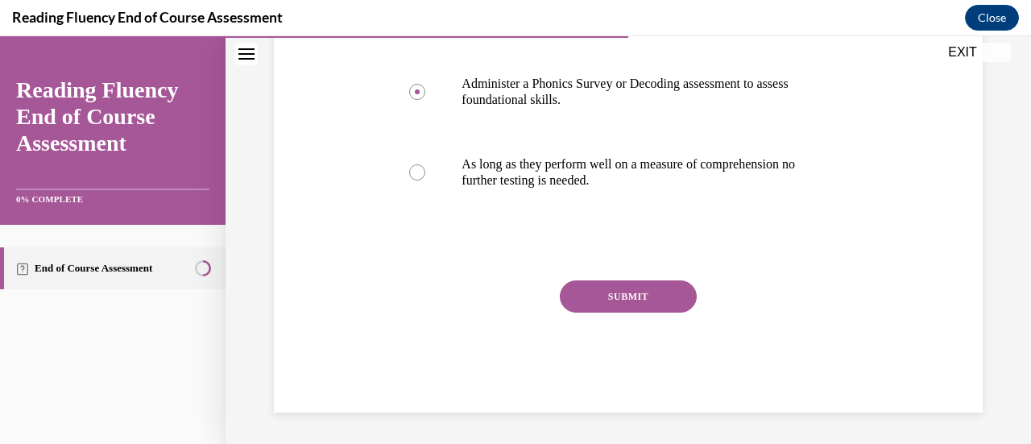
click at [572, 296] on button "SUBMIT" at bounding box center [628, 296] width 137 height 32
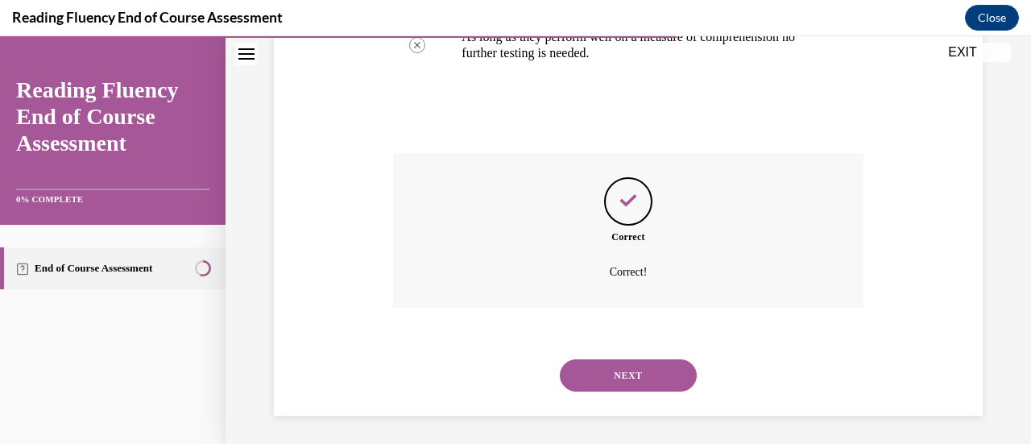
scroll to position [588, 0]
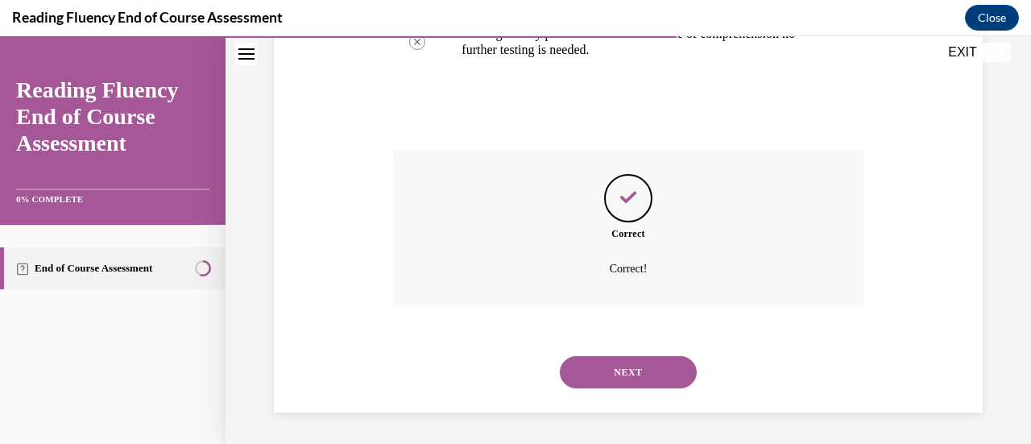
click at [575, 373] on button "NEXT" at bounding box center [628, 372] width 137 height 32
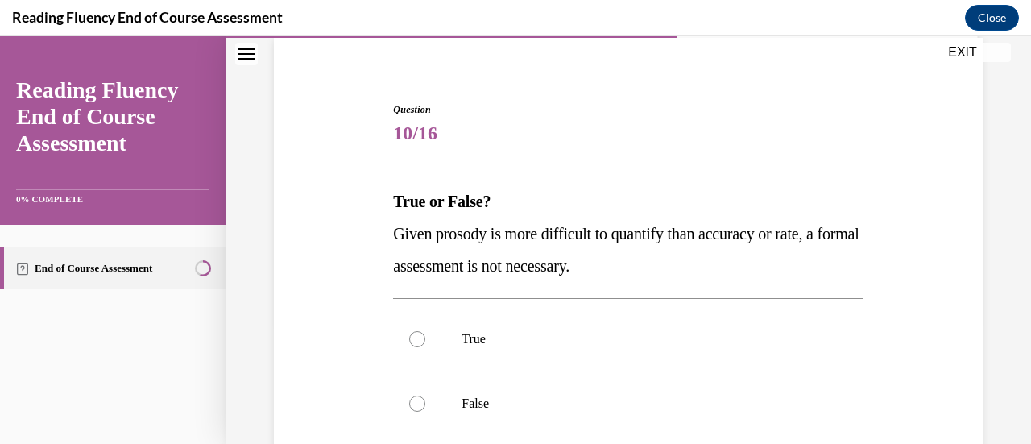
scroll to position [124, 0]
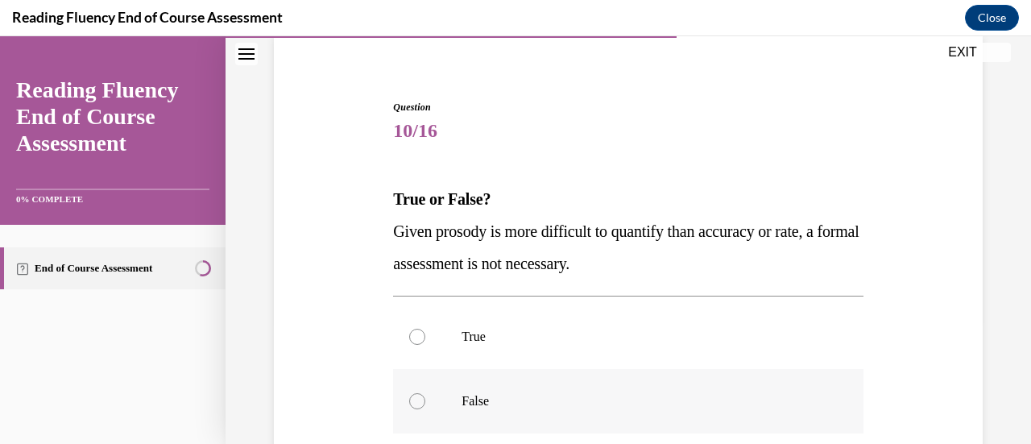
click at [565, 397] on p "False" at bounding box center [641, 401] width 361 height 16
click at [425, 397] on input "False" at bounding box center [417, 401] width 16 height 16
radio input "true"
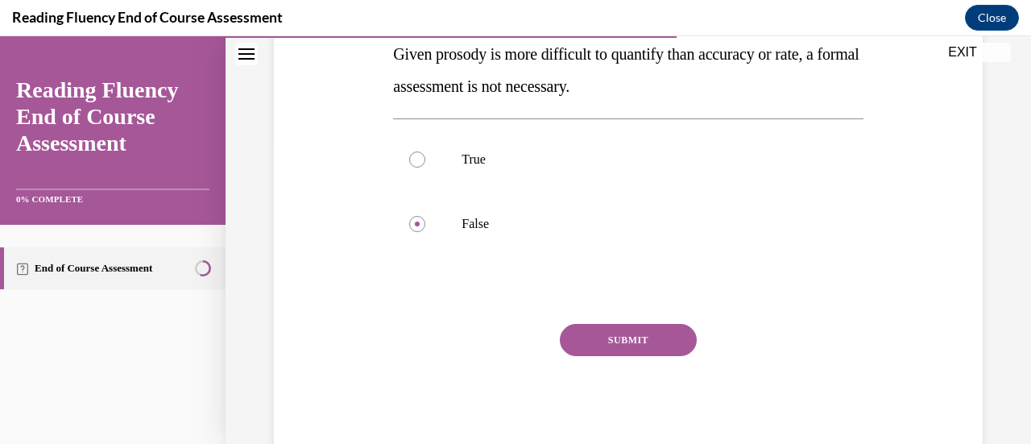
scroll to position [306, 0]
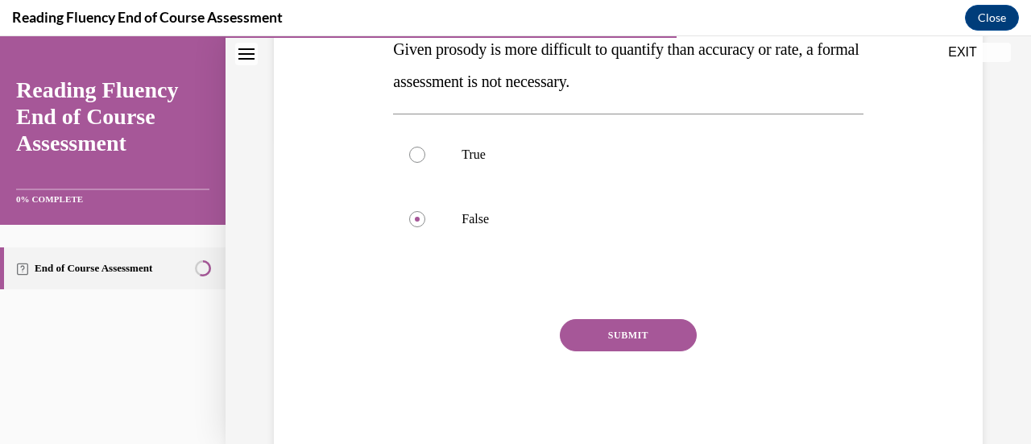
click at [657, 337] on button "SUBMIT" at bounding box center [628, 335] width 137 height 32
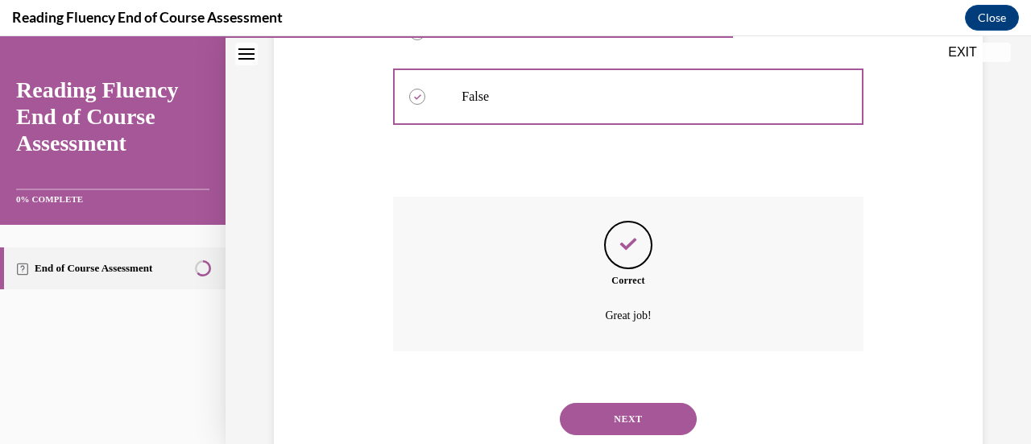
scroll to position [475, 0]
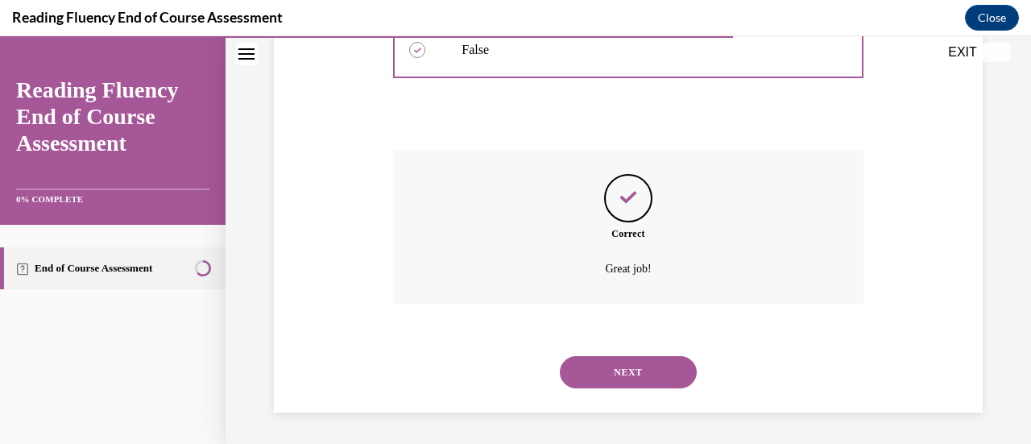
click at [610, 370] on button "NEXT" at bounding box center [628, 372] width 137 height 32
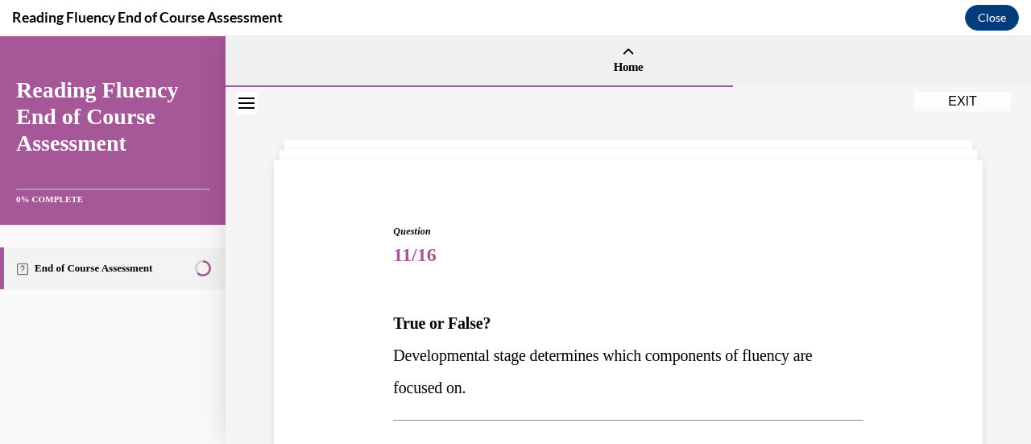
scroll to position [176, 0]
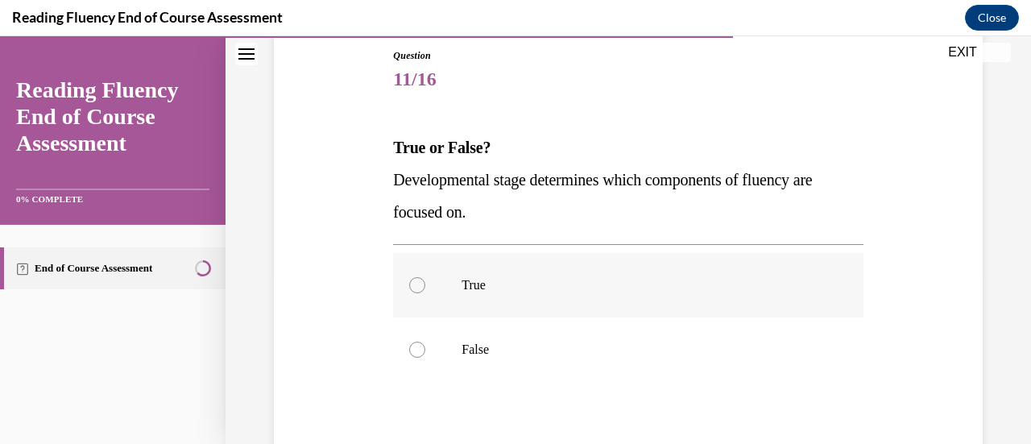
click at [554, 280] on p "True" at bounding box center [641, 285] width 361 height 16
click at [425, 280] on input "True" at bounding box center [417, 285] width 16 height 16
radio input "true"
click at [530, 350] on p "False" at bounding box center [641, 349] width 361 height 16
click at [425, 350] on input "False" at bounding box center [417, 349] width 16 height 16
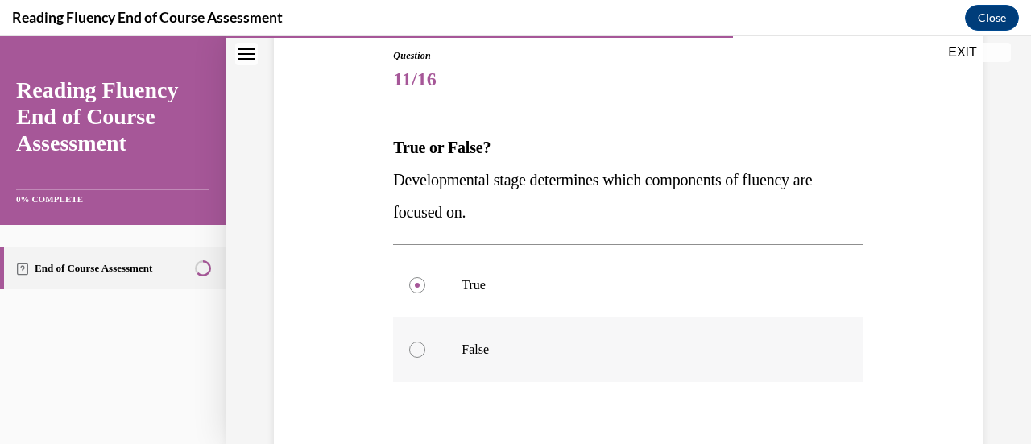
radio input "true"
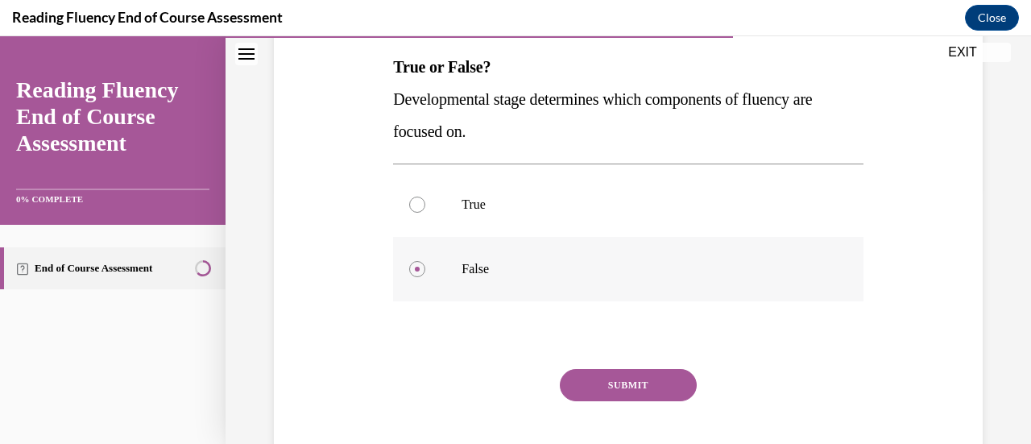
scroll to position [258, 0]
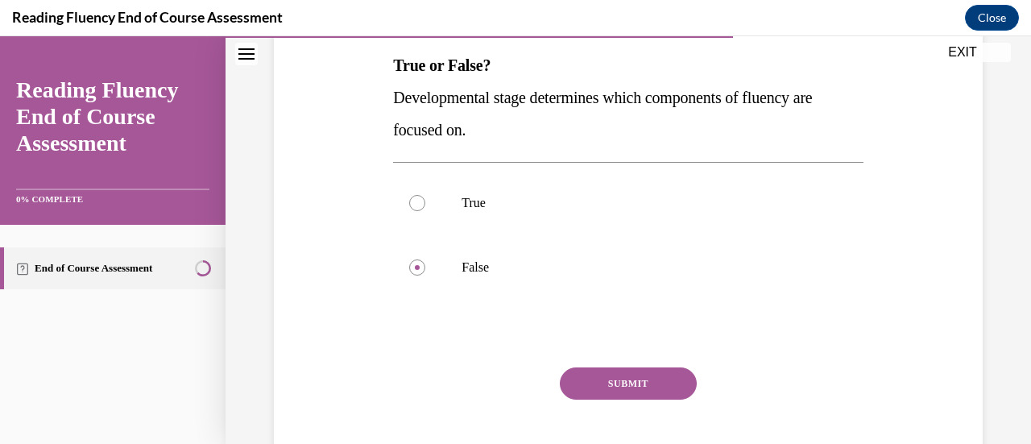
click at [593, 373] on button "SUBMIT" at bounding box center [628, 383] width 137 height 32
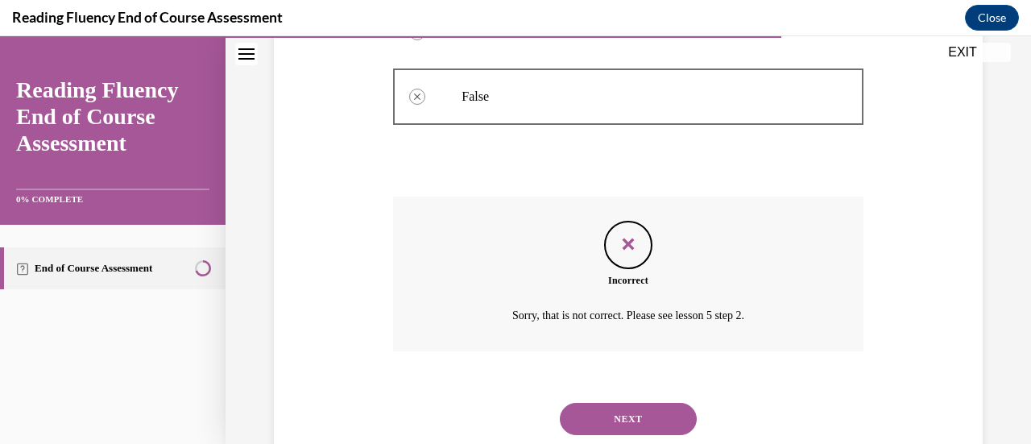
scroll to position [475, 0]
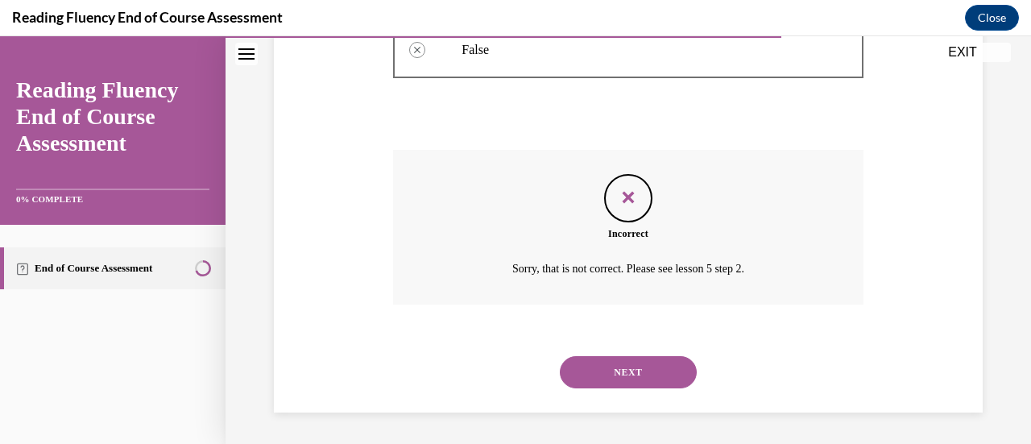
click at [593, 373] on button "NEXT" at bounding box center [628, 372] width 137 height 32
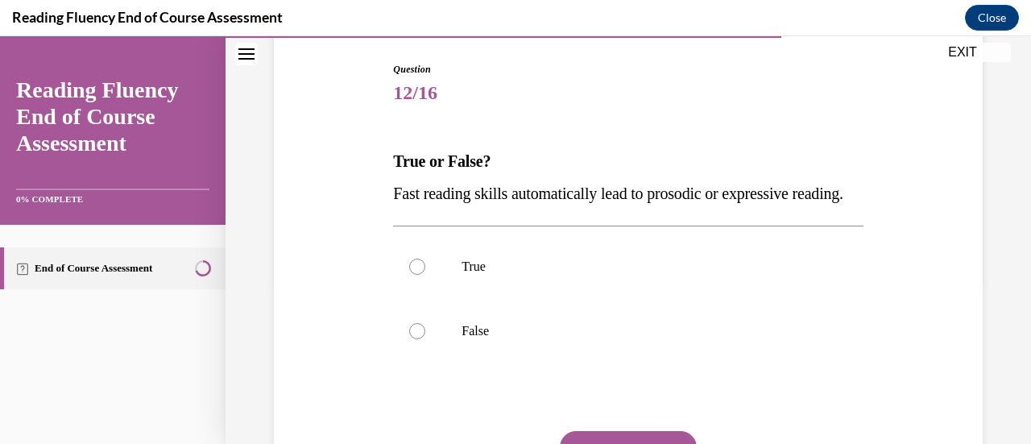
scroll to position [163, 0]
click at [533, 347] on label "False" at bounding box center [628, 330] width 470 height 64
click at [425, 338] on input "False" at bounding box center [417, 330] width 16 height 16
radio input "true"
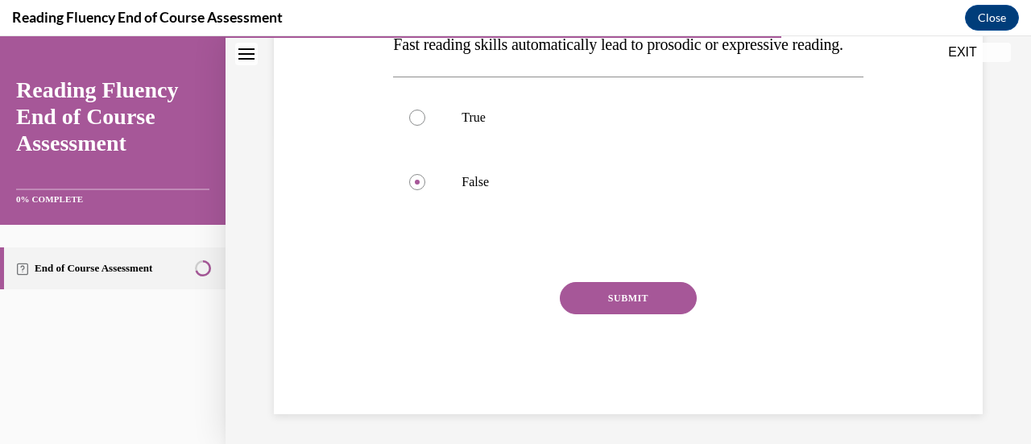
click at [603, 314] on button "SUBMIT" at bounding box center [628, 298] width 137 height 32
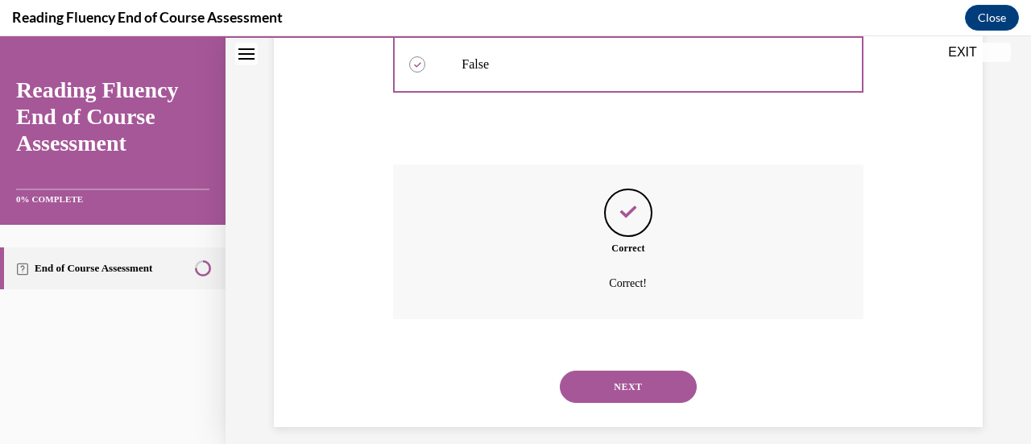
scroll to position [475, 0]
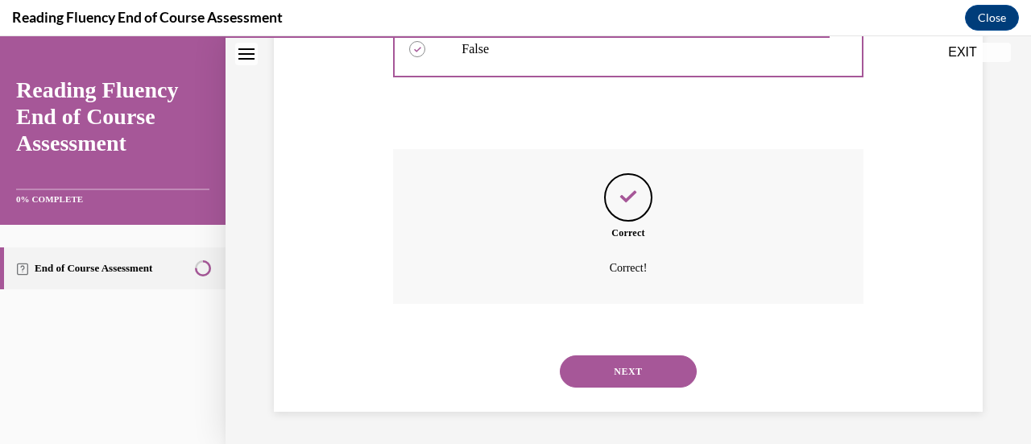
click at [590, 377] on button "NEXT" at bounding box center [628, 371] width 137 height 32
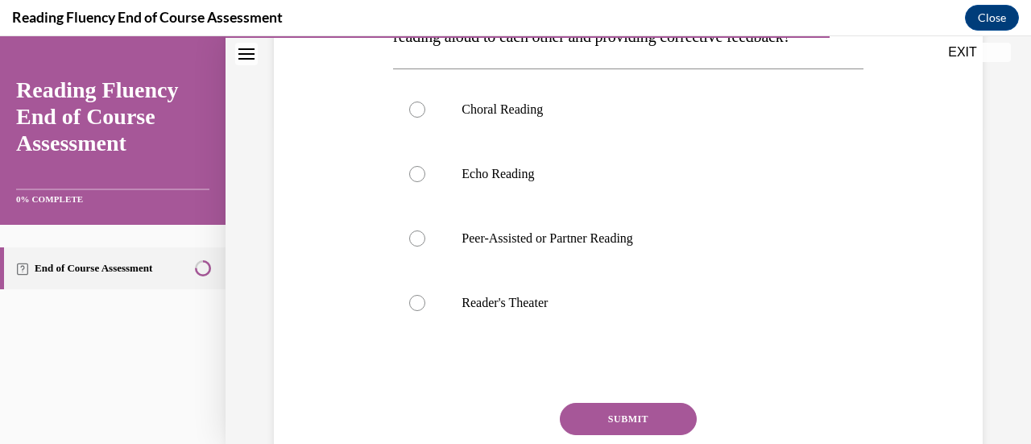
scroll to position [329, 0]
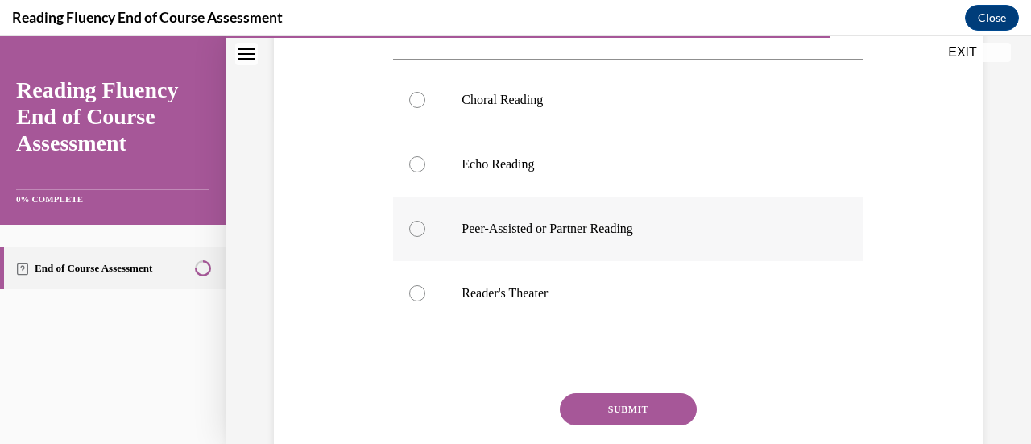
click at [635, 250] on label "Peer-Assisted or Partner Reading" at bounding box center [628, 229] width 470 height 64
click at [425, 237] on input "Peer-Assisted or Partner Reading" at bounding box center [417, 229] width 16 height 16
radio input "true"
click at [591, 425] on button "SUBMIT" at bounding box center [628, 409] width 137 height 32
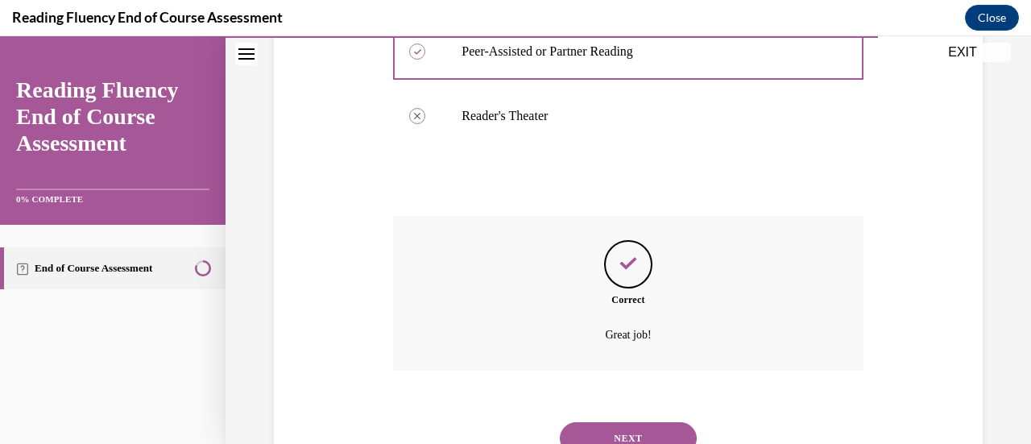
scroll to position [604, 0]
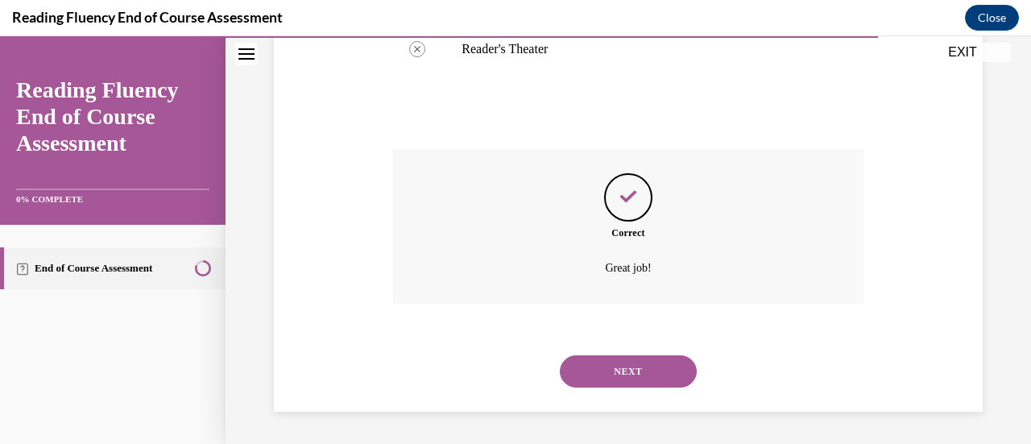
click at [643, 373] on button "NEXT" at bounding box center [628, 371] width 137 height 32
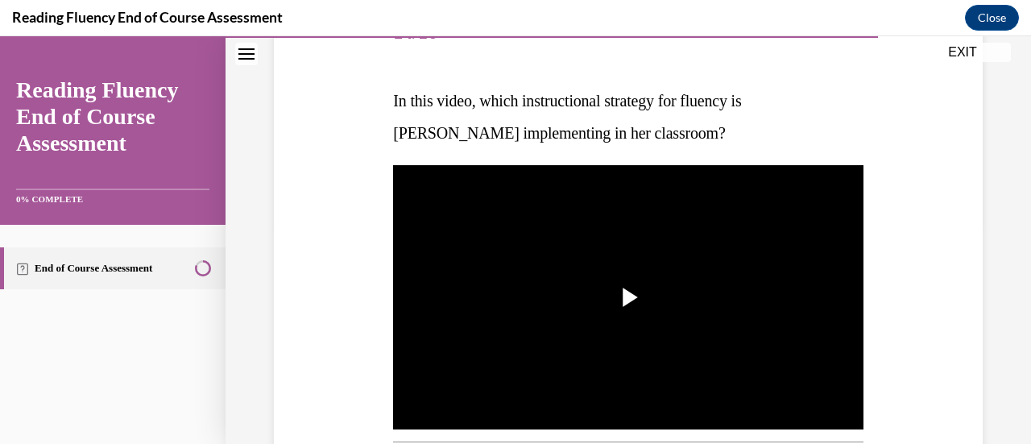
scroll to position [227, 0]
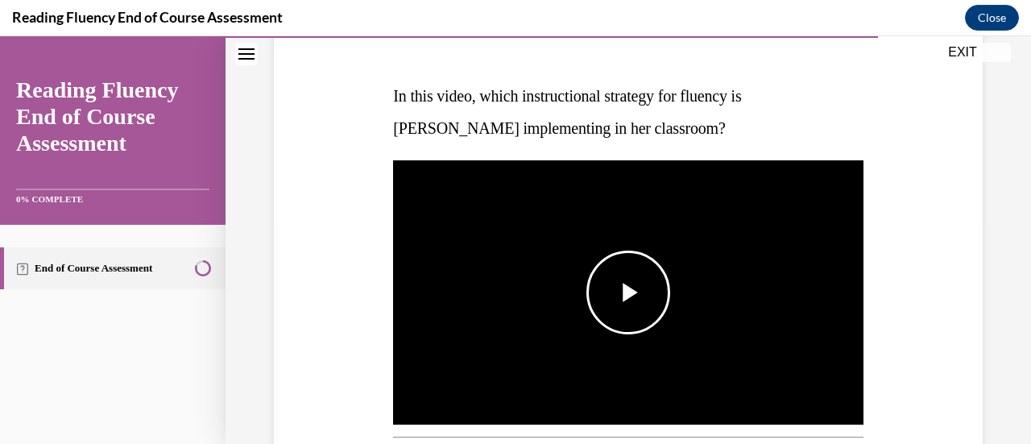
click at [628, 292] on span "Video player" at bounding box center [628, 292] width 0 height 0
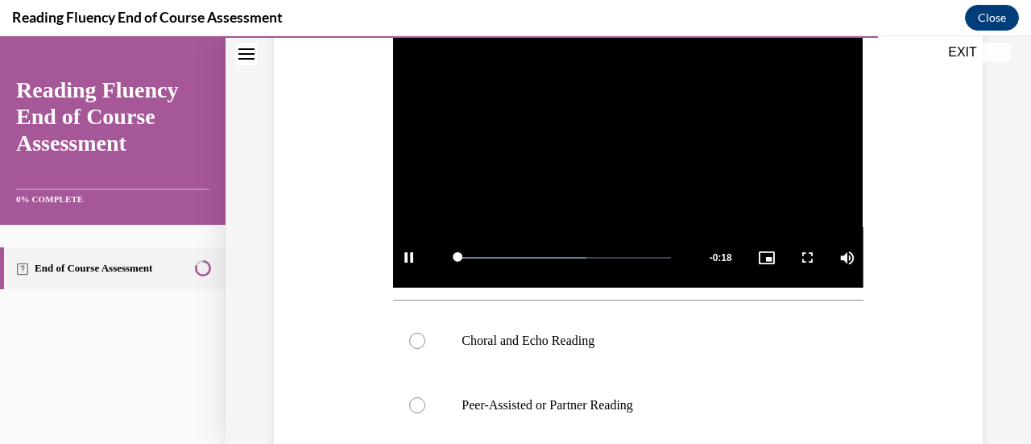
scroll to position [366, 0]
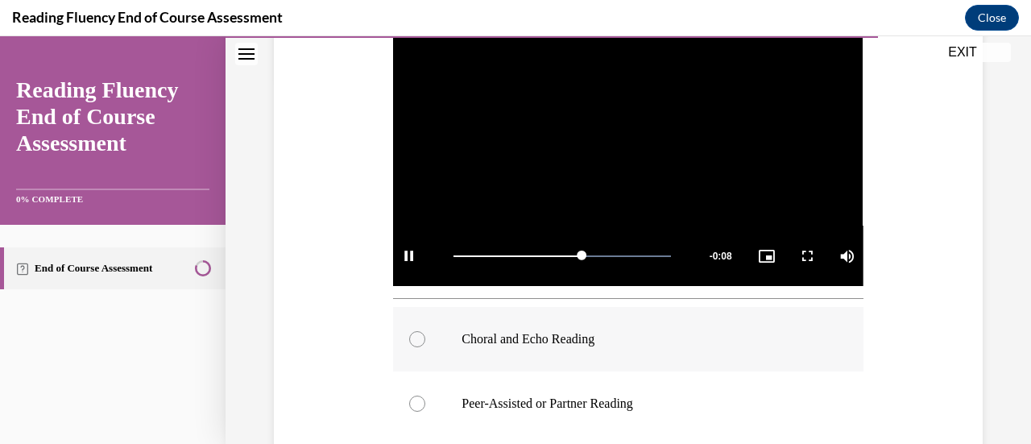
click at [495, 339] on p "Choral and Echo Reading" at bounding box center [641, 339] width 361 height 16
click at [425, 339] on input "Choral and Echo Reading" at bounding box center [417, 339] width 16 height 16
radio input "true"
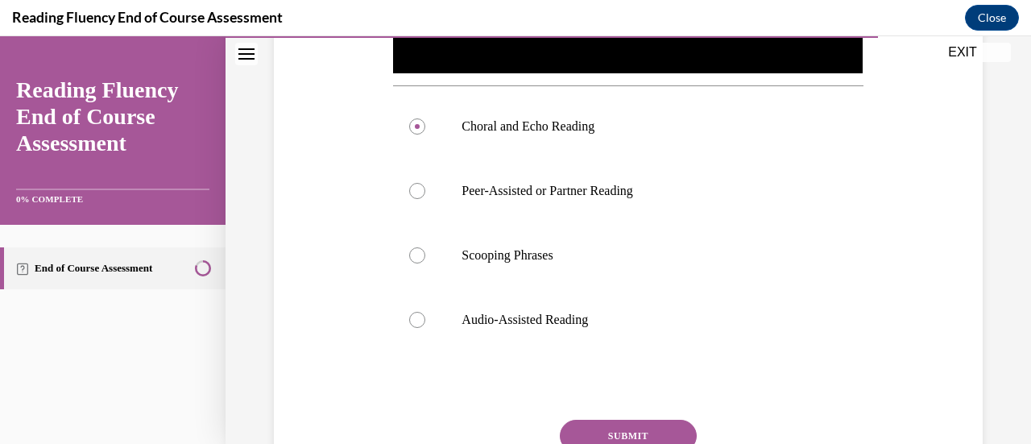
scroll to position [582, 0]
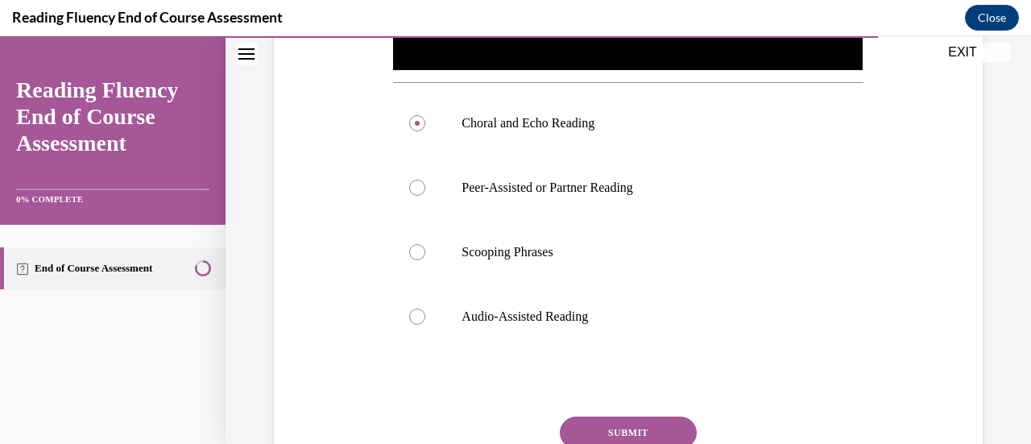
click at [590, 418] on button "SUBMIT" at bounding box center [628, 432] width 137 height 32
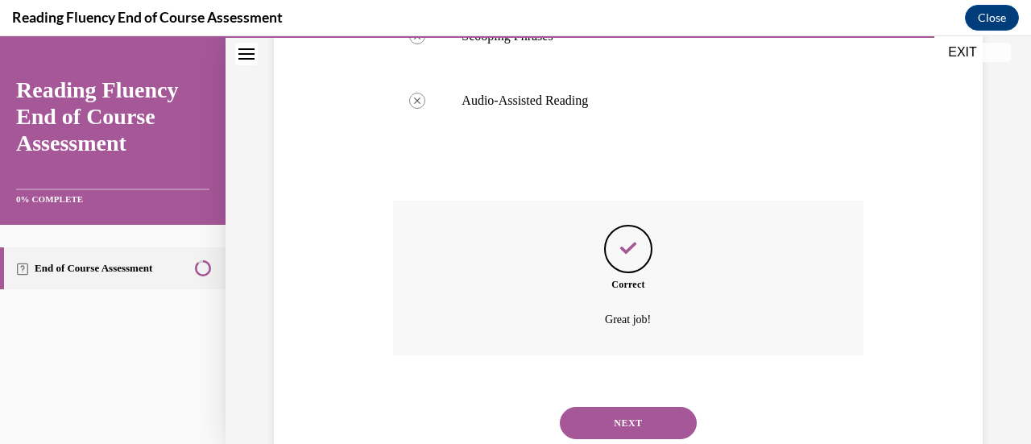
scroll to position [843, 0]
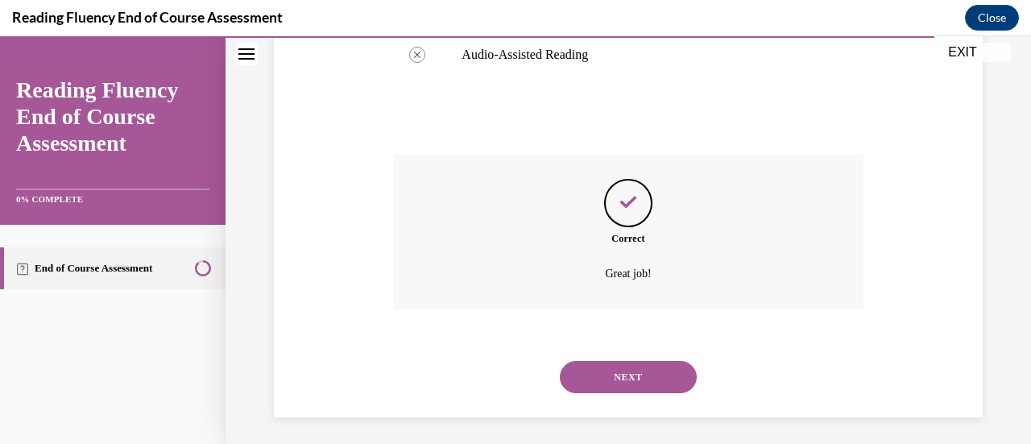
click at [615, 377] on button "NEXT" at bounding box center [628, 377] width 137 height 32
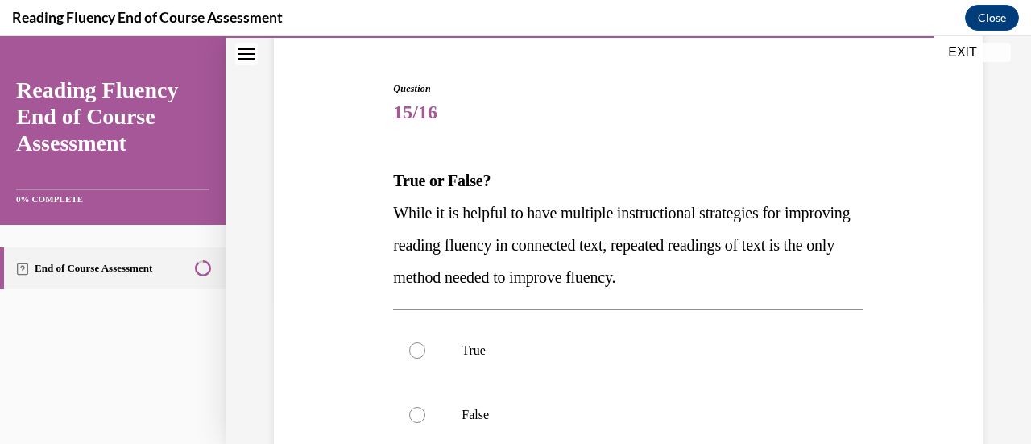
scroll to position [147, 0]
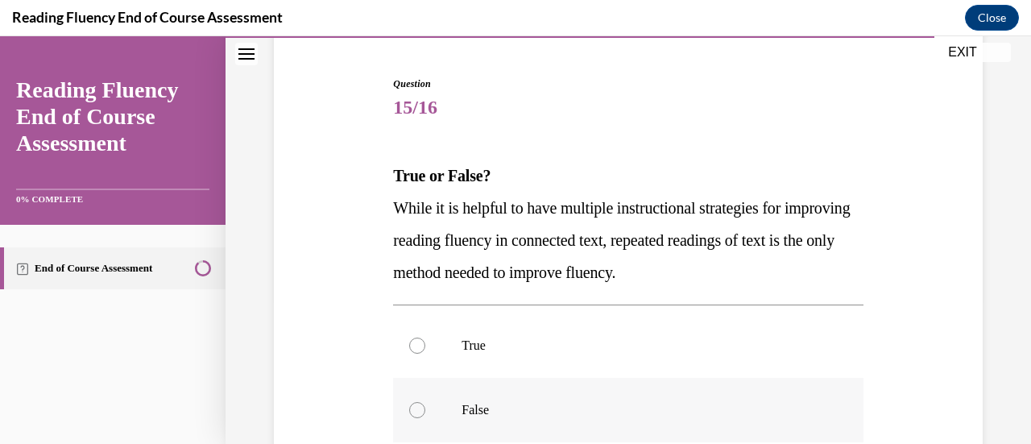
click at [457, 395] on label "False" at bounding box center [628, 410] width 470 height 64
click at [425, 402] on input "False" at bounding box center [417, 410] width 16 height 16
radio input "true"
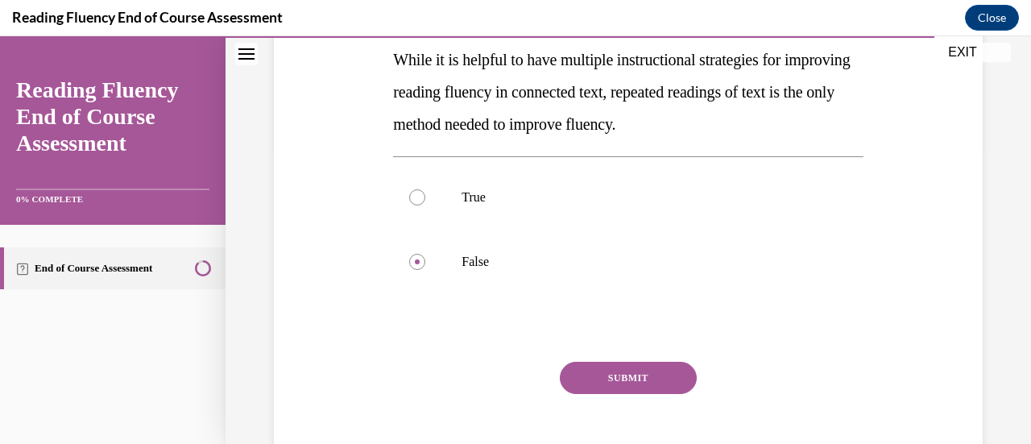
scroll to position [299, 0]
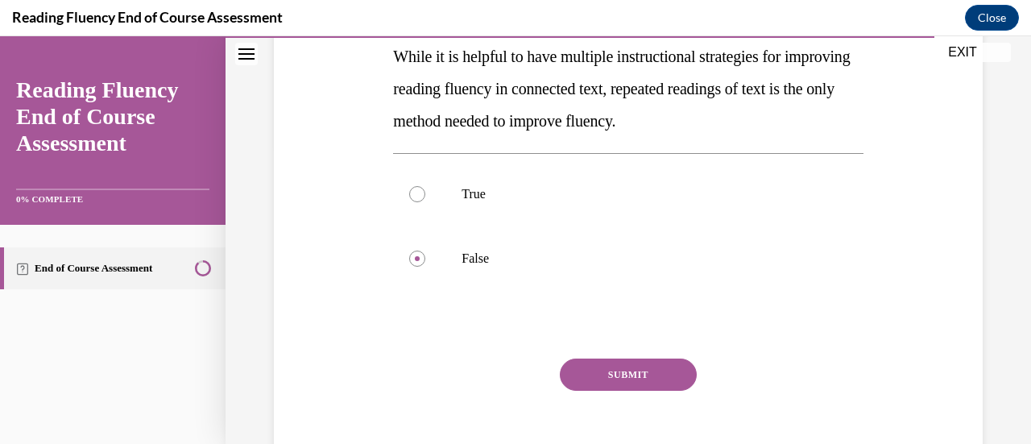
click at [574, 379] on button "SUBMIT" at bounding box center [628, 374] width 137 height 32
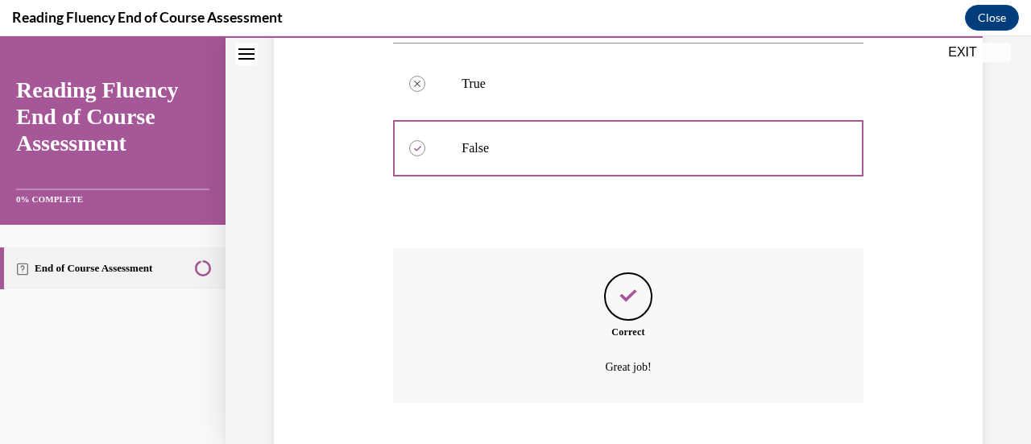
scroll to position [507, 0]
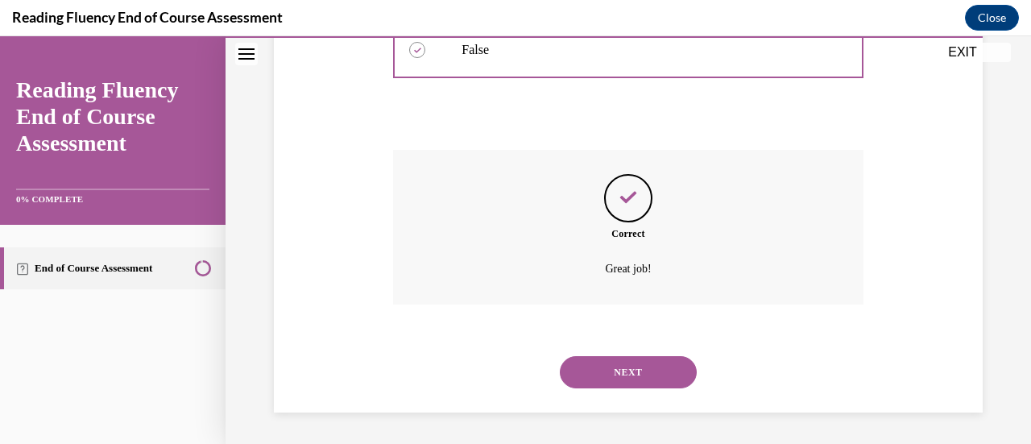
click at [638, 366] on button "NEXT" at bounding box center [628, 372] width 137 height 32
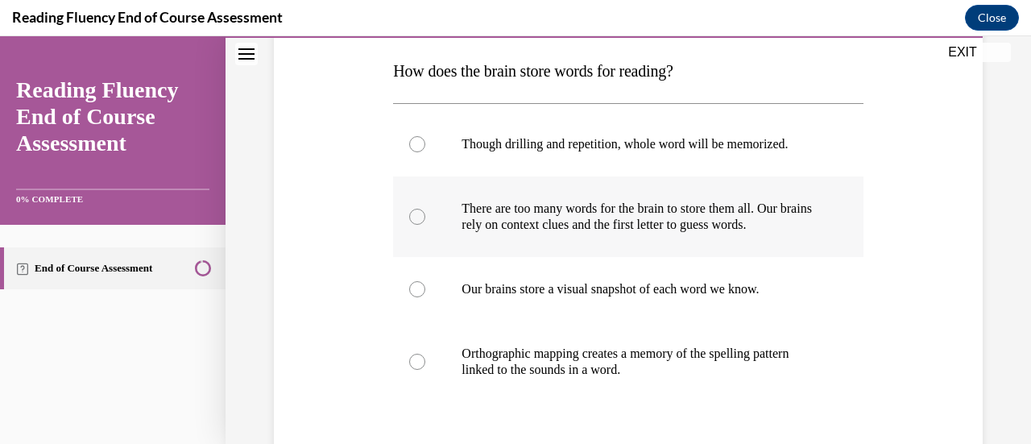
scroll to position [253, 0]
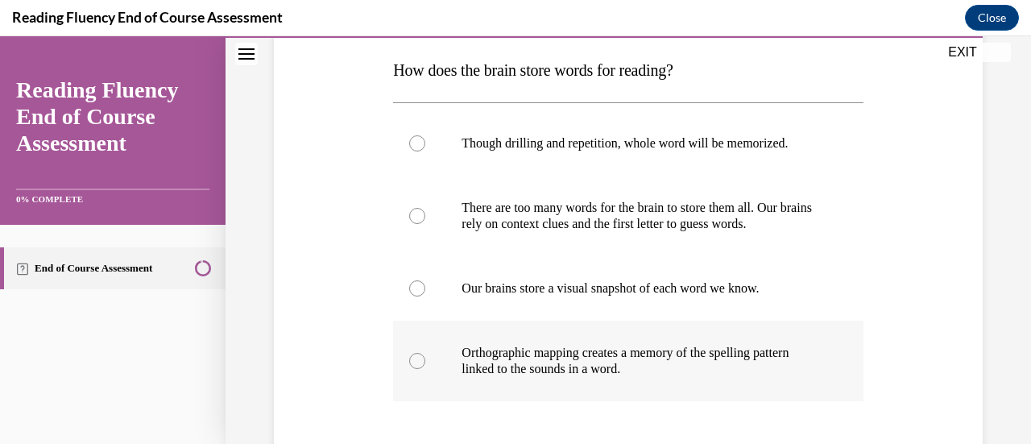
click at [644, 354] on p "Orthographic mapping creates a memory of the spelling pattern linked to the sou…" at bounding box center [641, 361] width 361 height 32
click at [425, 354] on input "Orthographic mapping creates a memory of the spelling pattern linked to the sou…" at bounding box center [417, 361] width 16 height 16
radio input "true"
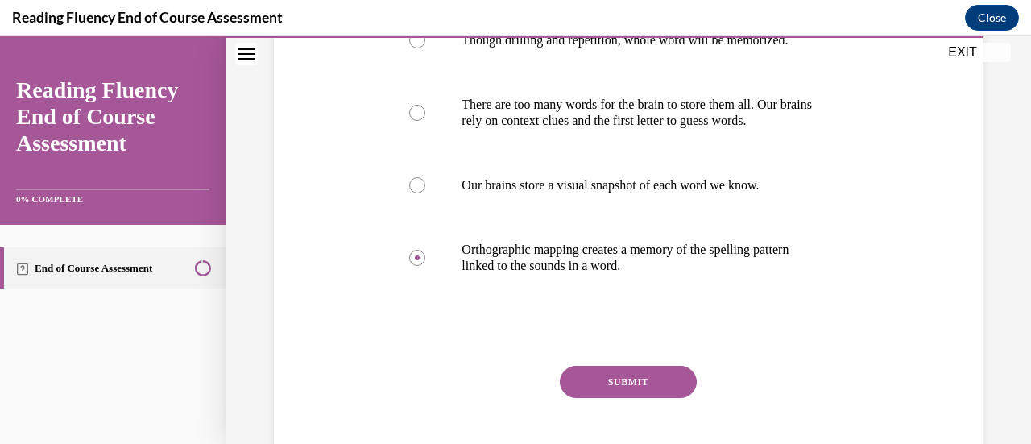
click at [620, 382] on button "SUBMIT" at bounding box center [628, 382] width 137 height 32
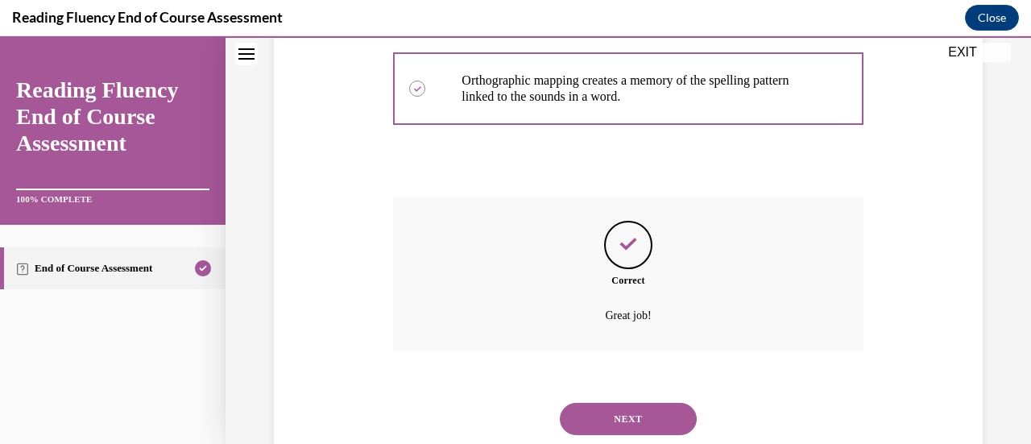
scroll to position [572, 0]
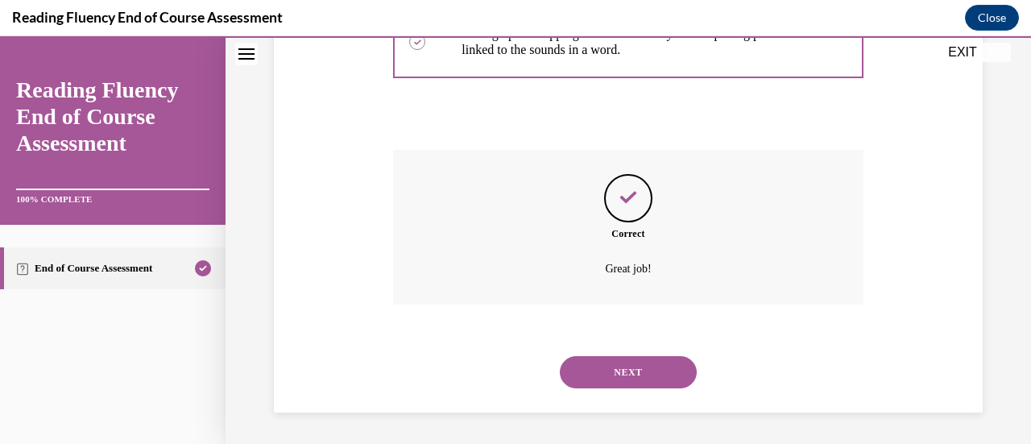
click at [620, 379] on button "NEXT" at bounding box center [628, 372] width 137 height 32
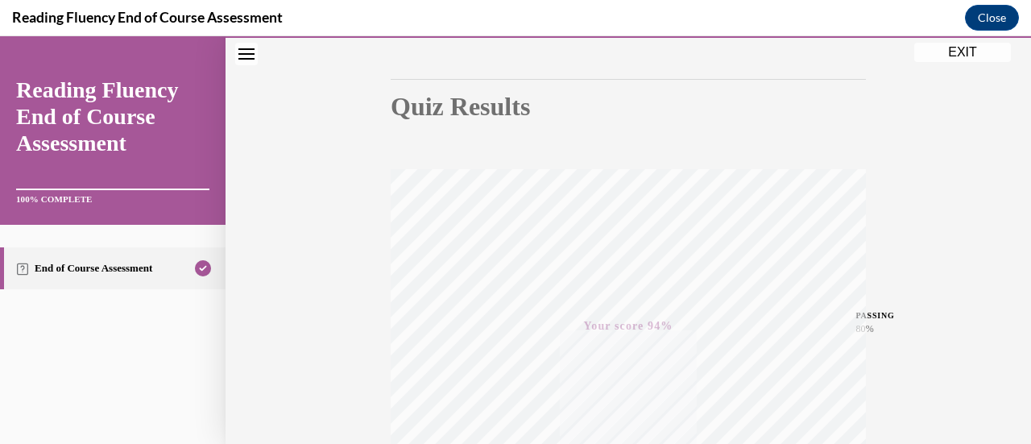
scroll to position [130, 0]
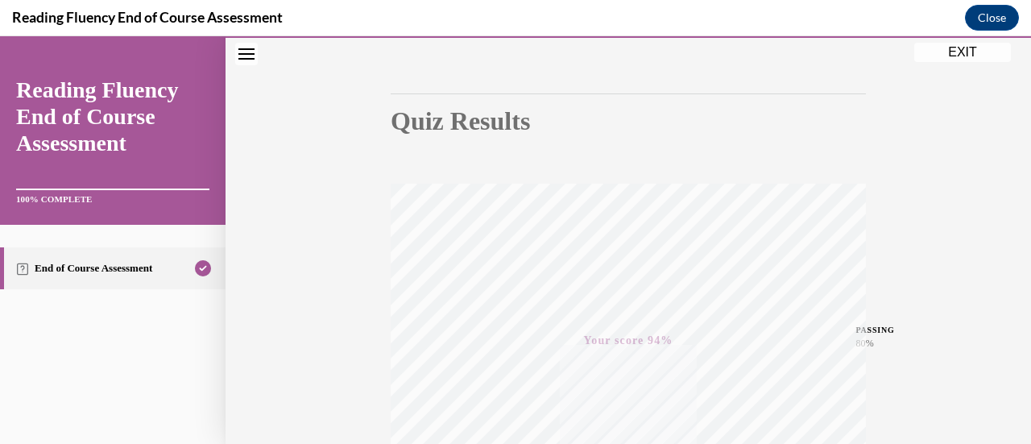
click at [955, 47] on button "EXIT" at bounding box center [962, 52] width 97 height 19
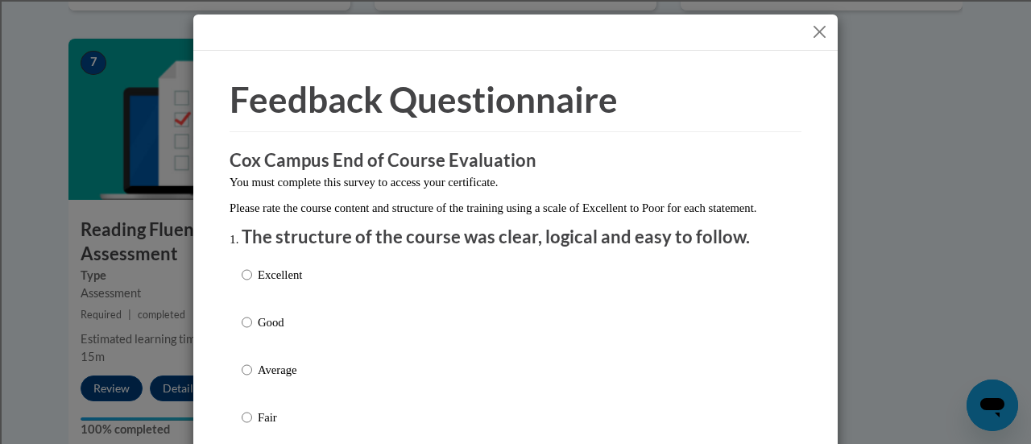
click at [370, 345] on div "Excellent Good Average Fair Poor" at bounding box center [516, 389] width 548 height 263
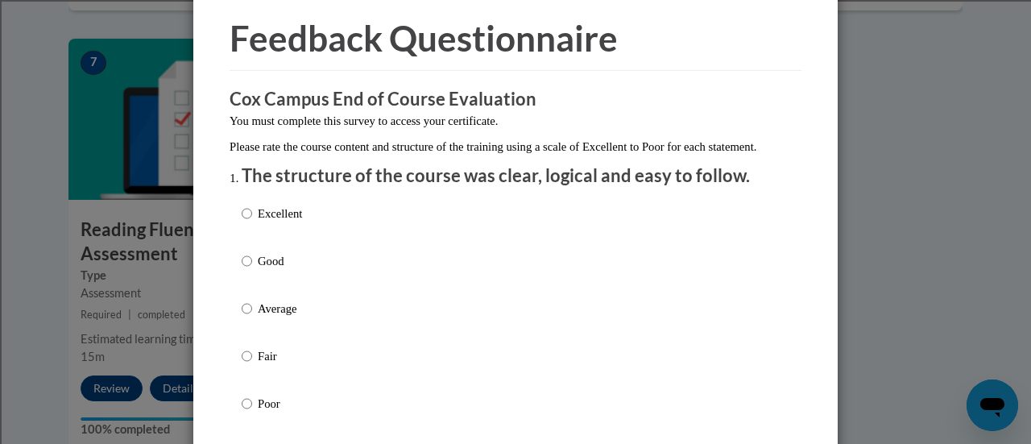
scroll to position [67, 0]
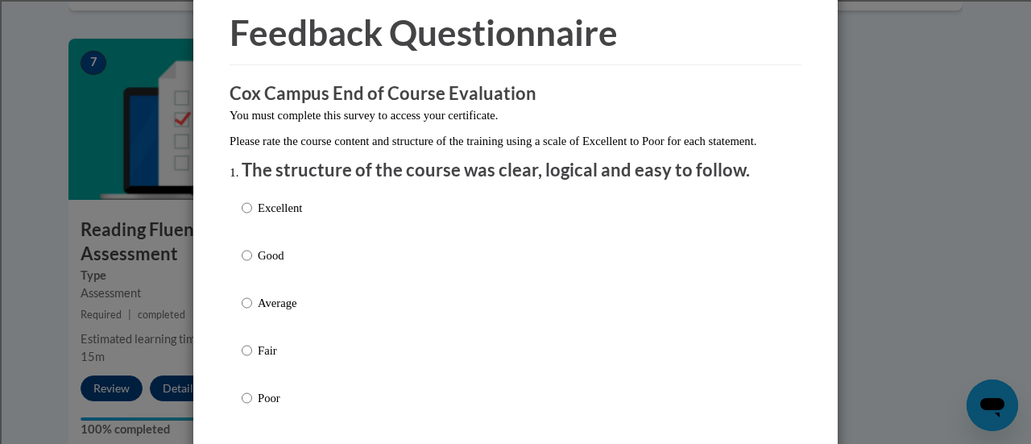
click at [266, 264] on p "Good" at bounding box center [280, 255] width 44 height 18
click at [252, 264] on input "Good" at bounding box center [247, 255] width 10 height 18
radio input "true"
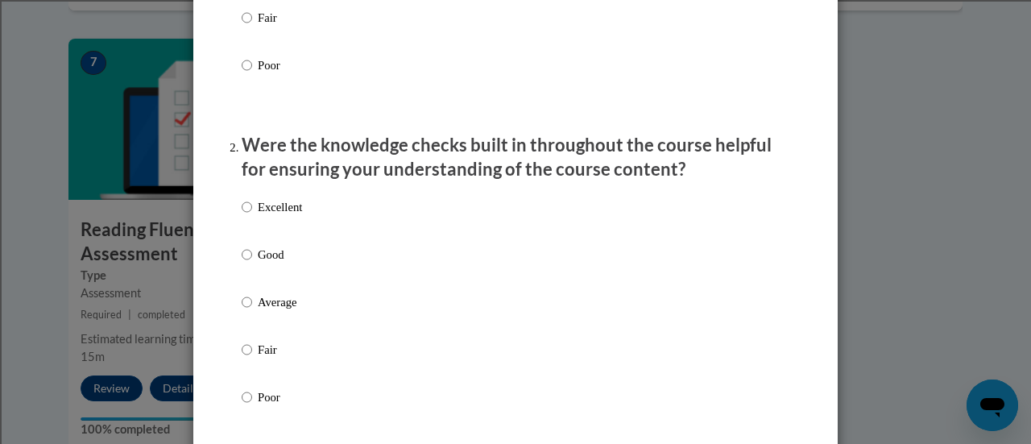
click at [263, 263] on p "Good" at bounding box center [280, 255] width 44 height 18
click at [252, 263] on input "Good" at bounding box center [247, 255] width 10 height 18
radio input "true"
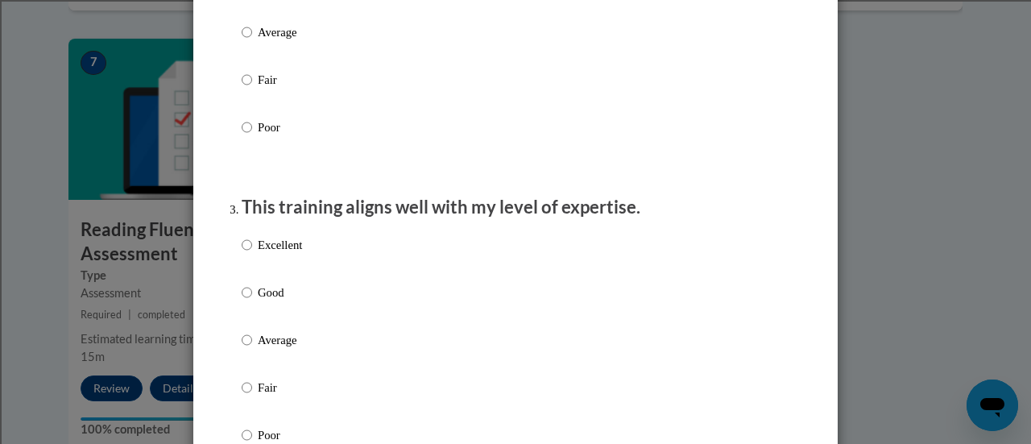
scroll to position [681, 0]
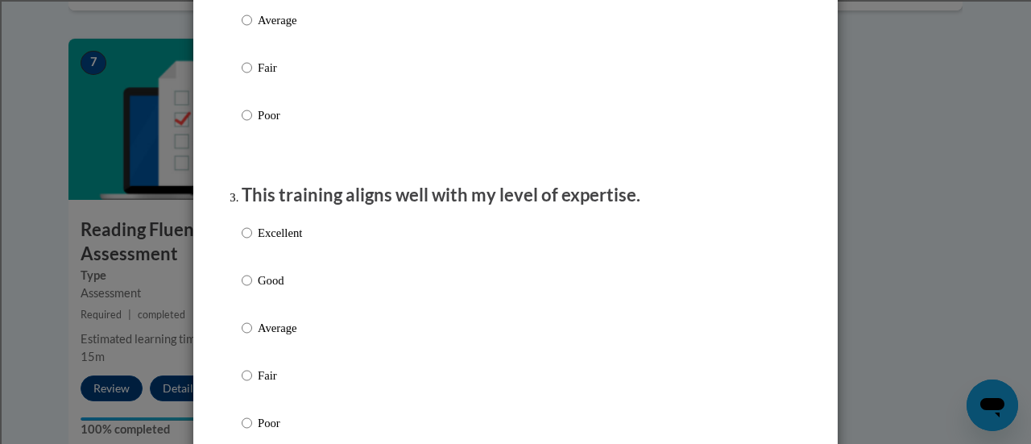
click at [257, 286] on div "Excellent Good Average Fair Poor" at bounding box center [272, 341] width 60 height 250
click at [245, 289] on input "Good" at bounding box center [247, 280] width 10 height 18
radio input "true"
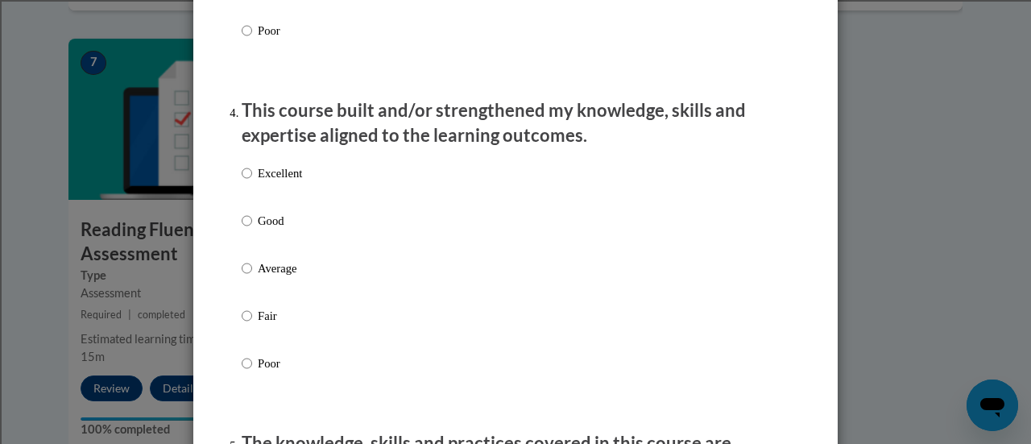
scroll to position [1078, 0]
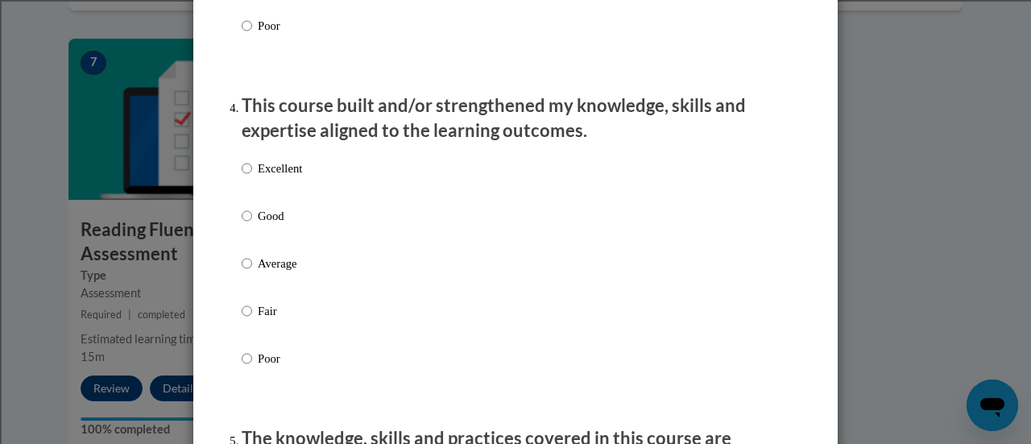
click at [263, 225] on p "Good" at bounding box center [280, 216] width 44 height 18
click at [252, 225] on input "Good" at bounding box center [247, 216] width 10 height 18
radio input "true"
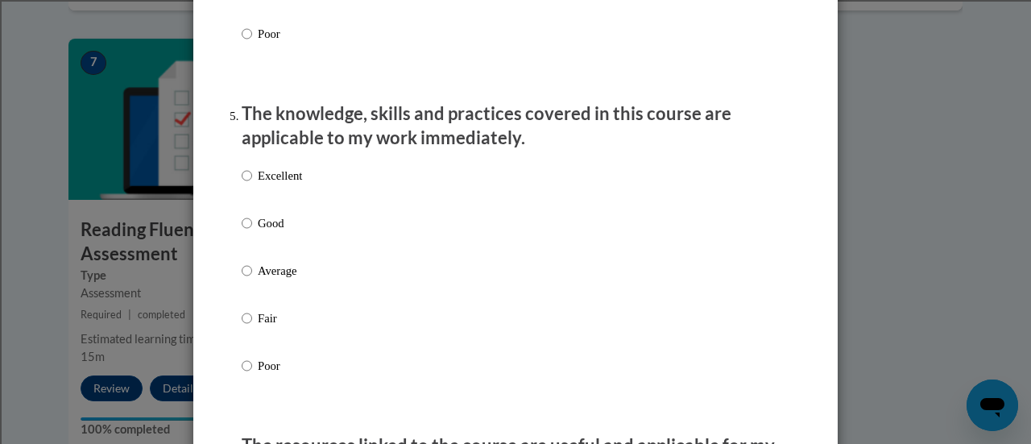
click at [263, 232] on p "Good" at bounding box center [280, 223] width 44 height 18
click at [252, 232] on input "Good" at bounding box center [247, 223] width 10 height 18
radio input "true"
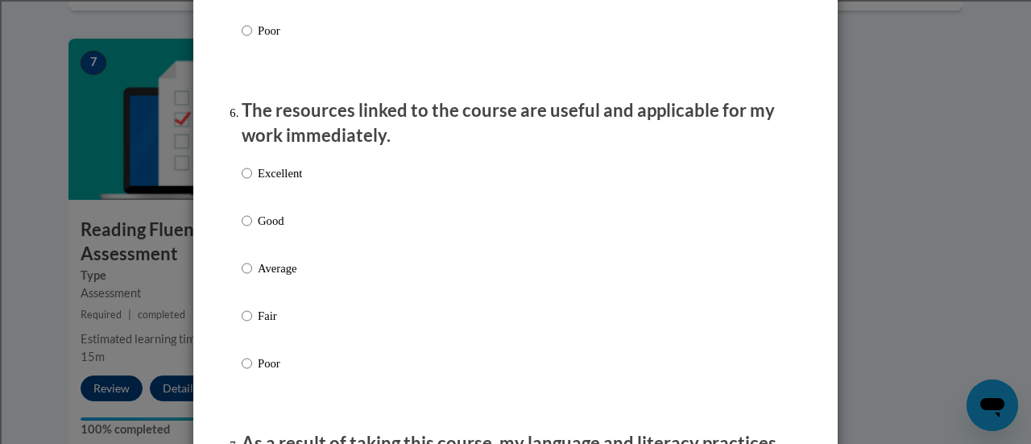
click at [263, 230] on p "Good" at bounding box center [280, 221] width 44 height 18
click at [252, 230] on input "Good" at bounding box center [247, 221] width 10 height 18
radio input "true"
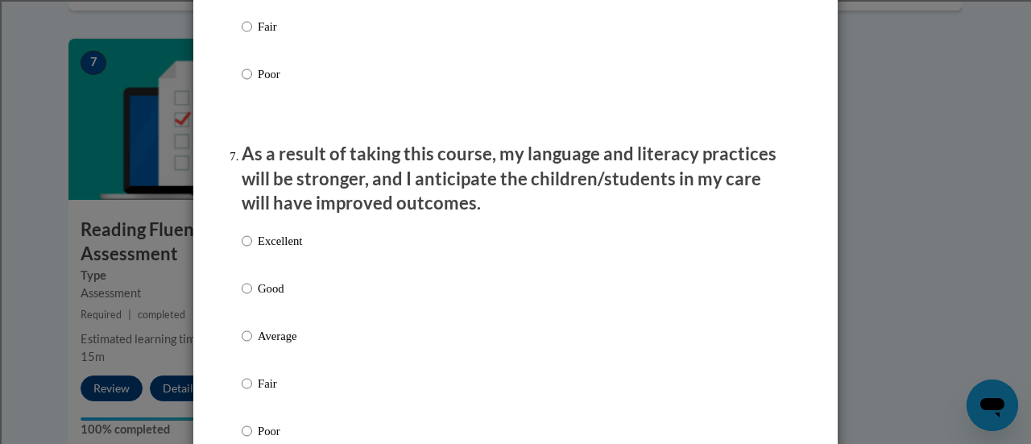
scroll to position [2028, 0]
click at [258, 296] on p "Good" at bounding box center [280, 288] width 44 height 18
click at [252, 296] on input "Good" at bounding box center [247, 288] width 10 height 18
radio input "true"
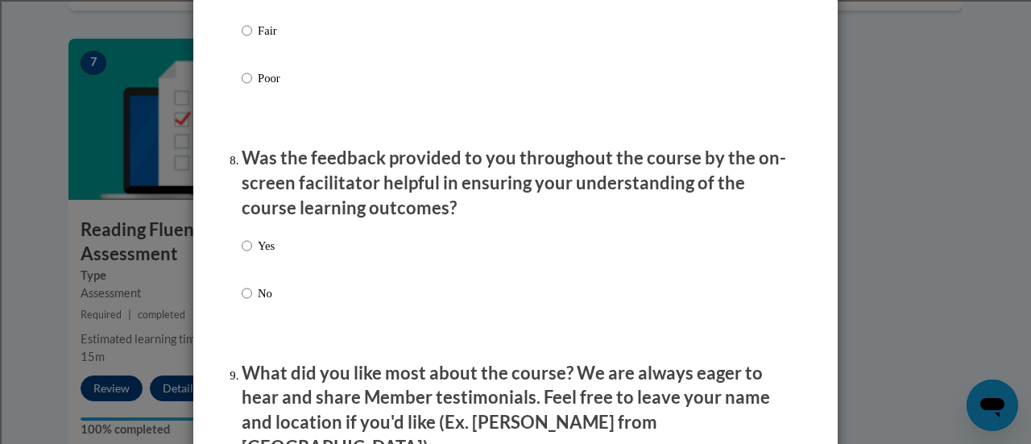
scroll to position [2381, 0]
click at [267, 254] on p "Yes" at bounding box center [266, 245] width 17 height 18
click at [252, 254] on input "Yes" at bounding box center [247, 245] width 10 height 18
radio input "true"
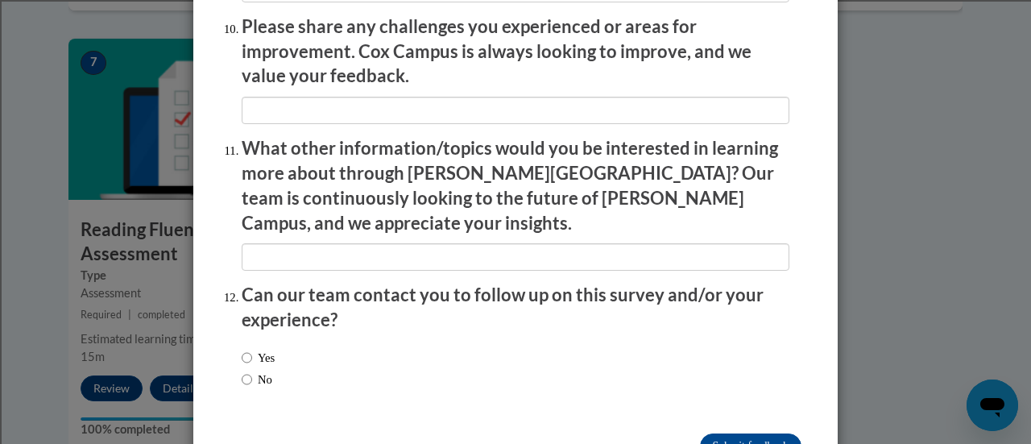
scroll to position [2905, 0]
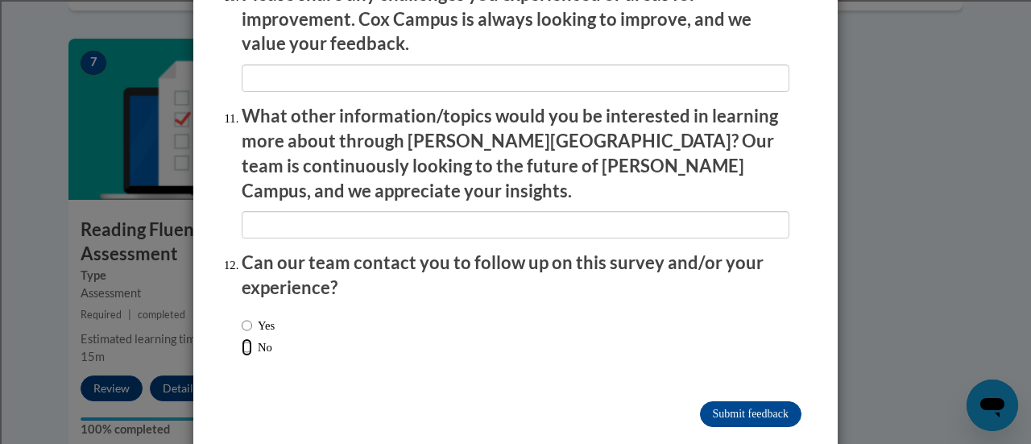
click at [242, 338] on input "No" at bounding box center [247, 347] width 10 height 18
radio input "true"
click at [755, 401] on input "Submit feedback" at bounding box center [750, 414] width 101 height 26
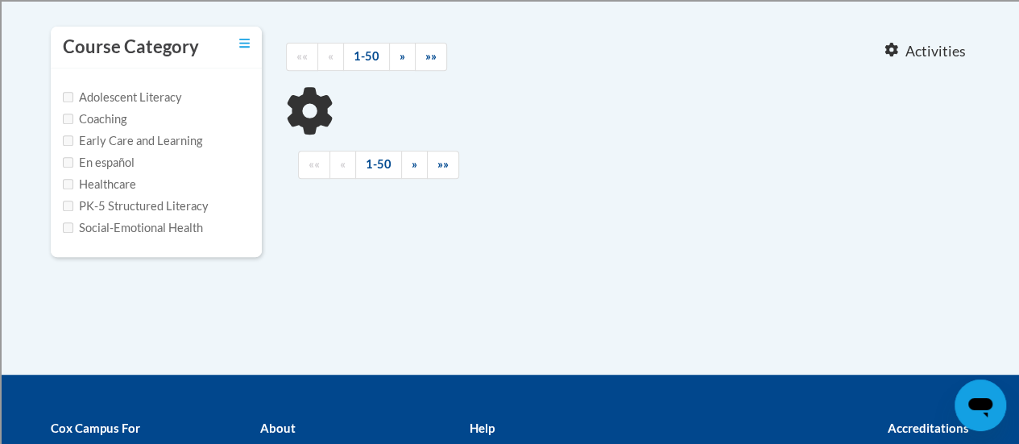
scroll to position [338, 0]
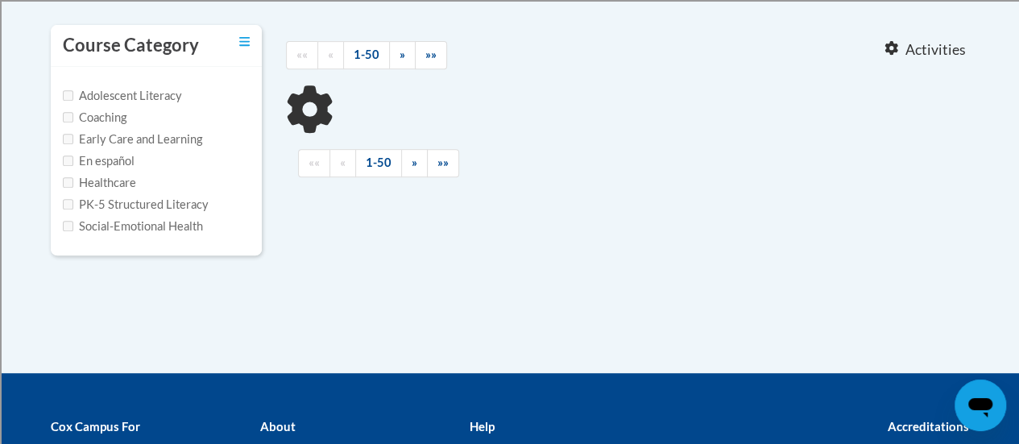
type input "teaching writing"
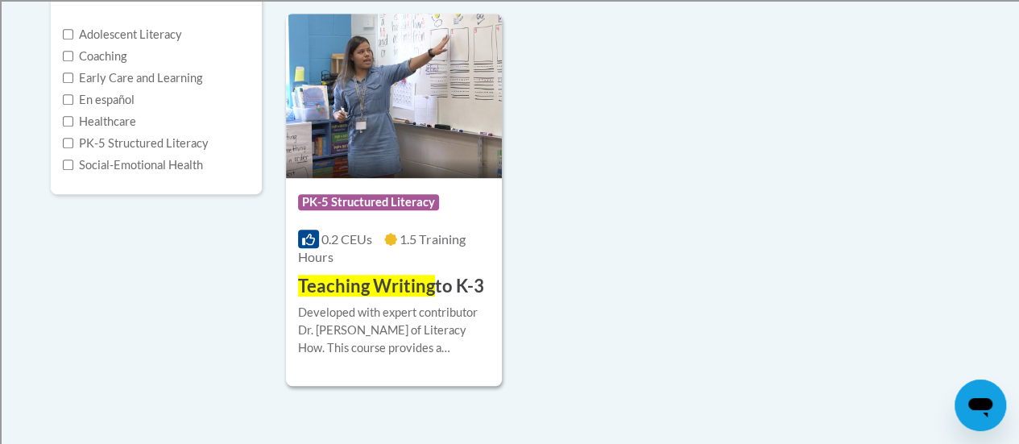
scroll to position [406, 0]
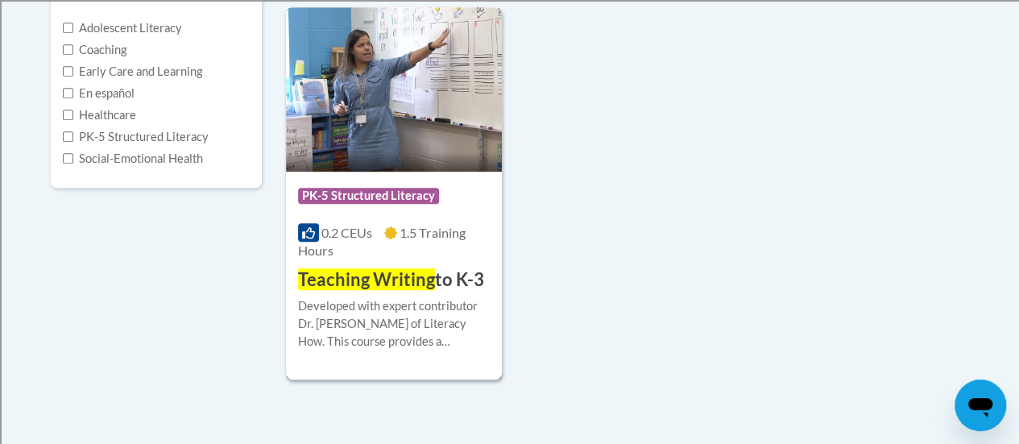
click at [367, 283] on span "Teaching Writing" at bounding box center [366, 279] width 137 height 22
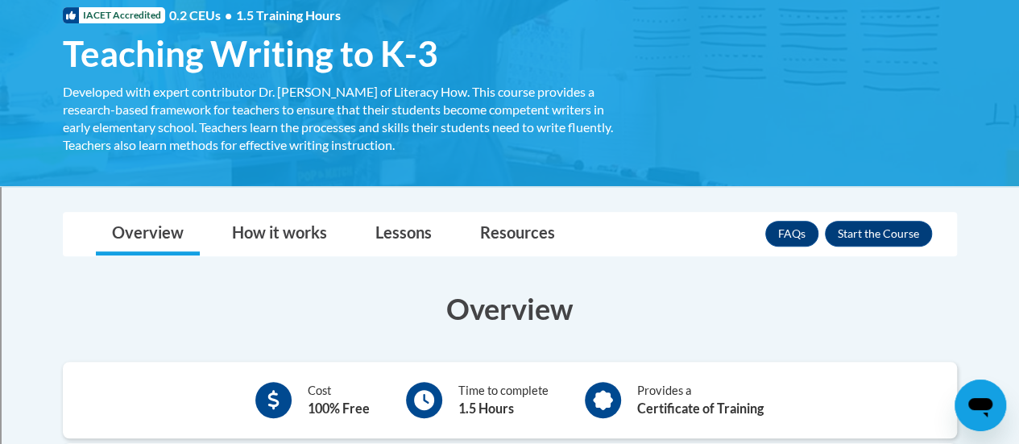
scroll to position [255, 0]
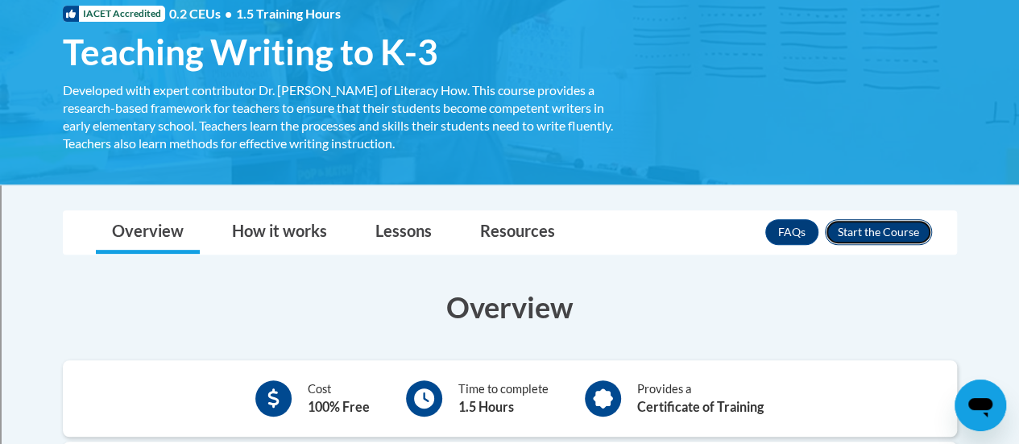
click at [875, 234] on button "Enroll" at bounding box center [878, 232] width 107 height 26
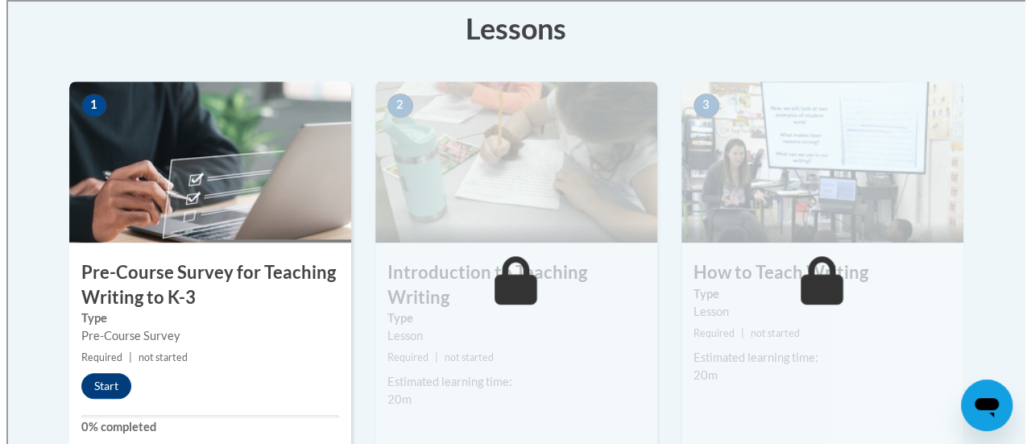
scroll to position [461, 0]
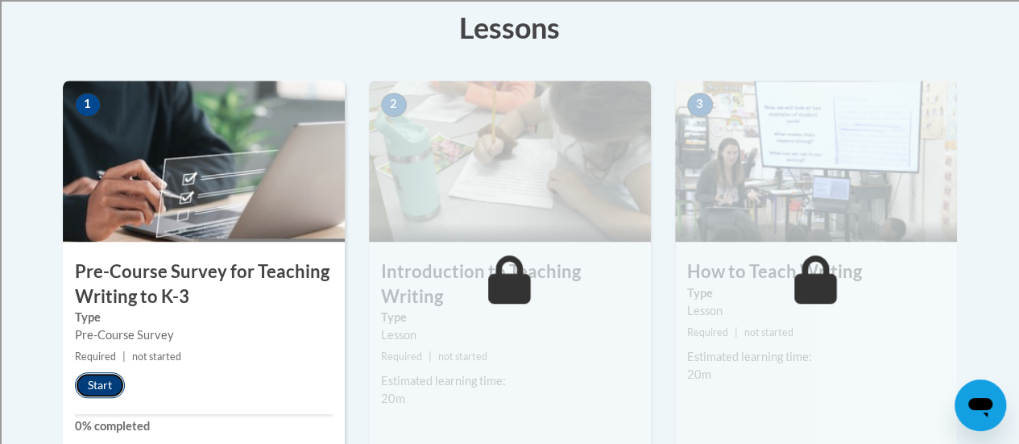
click at [106, 383] on button "Start" at bounding box center [100, 385] width 50 height 26
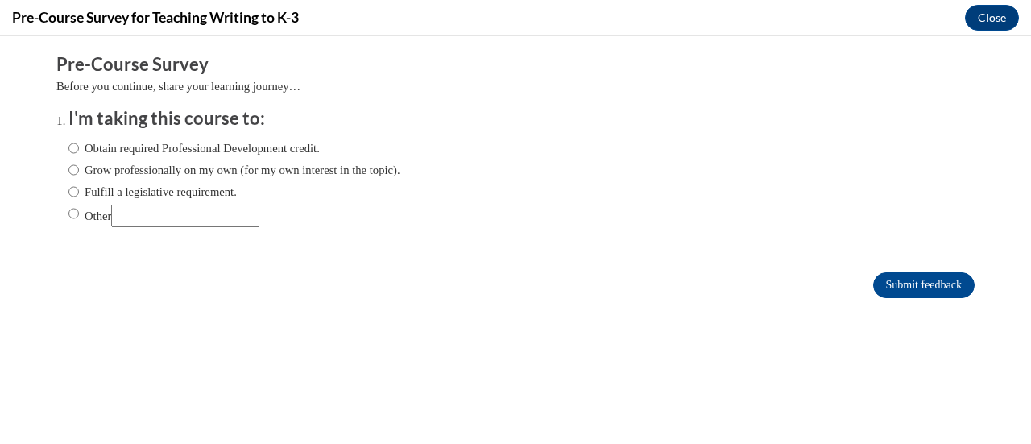
scroll to position [0, 0]
click at [90, 192] on label "Fulfill a legislative requirement." at bounding box center [152, 192] width 168 height 18
click at [79, 192] on input "Fulfill a legislative requirement." at bounding box center [73, 192] width 10 height 18
radio input "true"
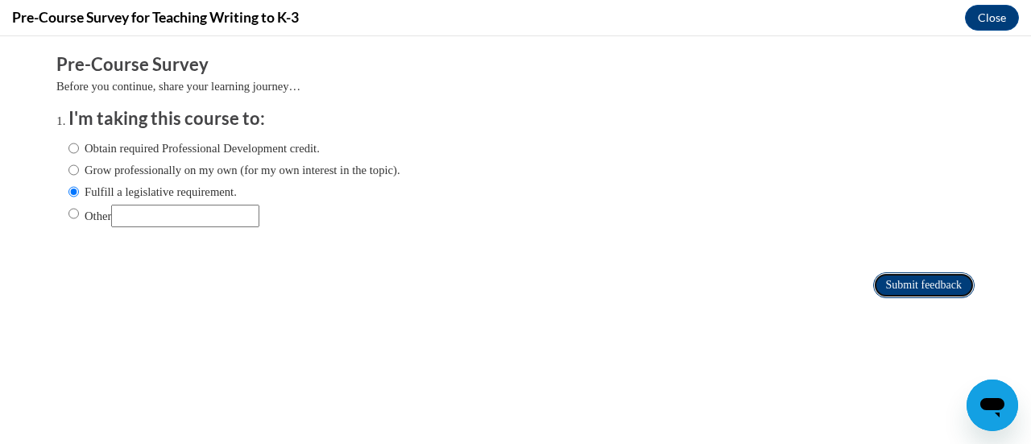
click at [921, 273] on input "Submit feedback" at bounding box center [923, 285] width 101 height 26
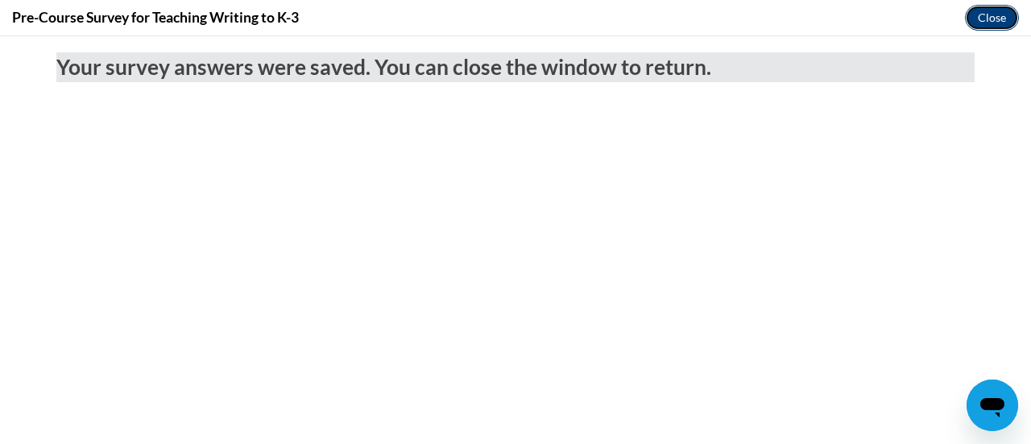
click at [983, 15] on button "Close" at bounding box center [992, 18] width 54 height 26
